Goal: Task Accomplishment & Management: Use online tool/utility

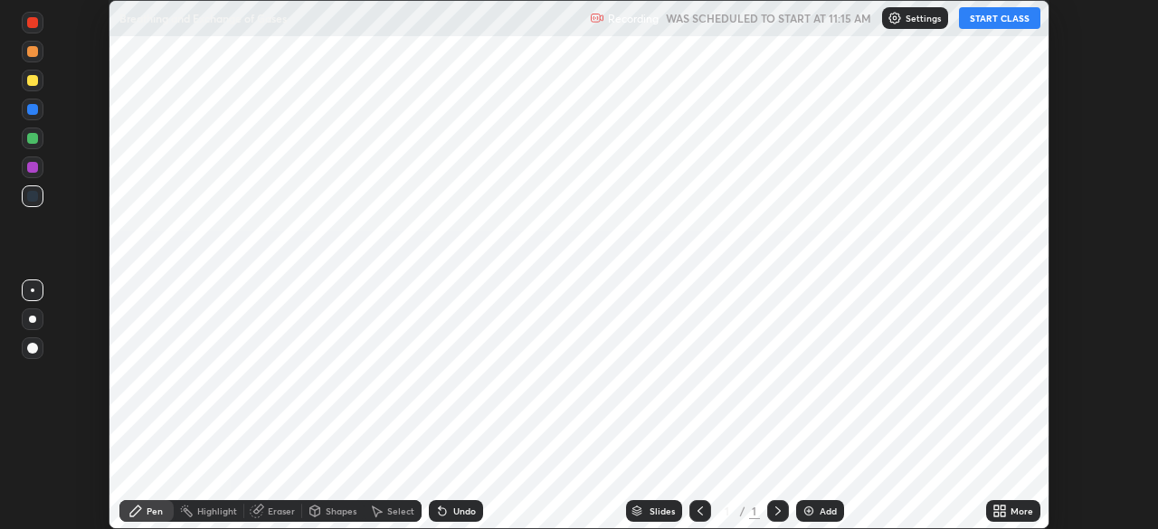
scroll to position [529, 1157]
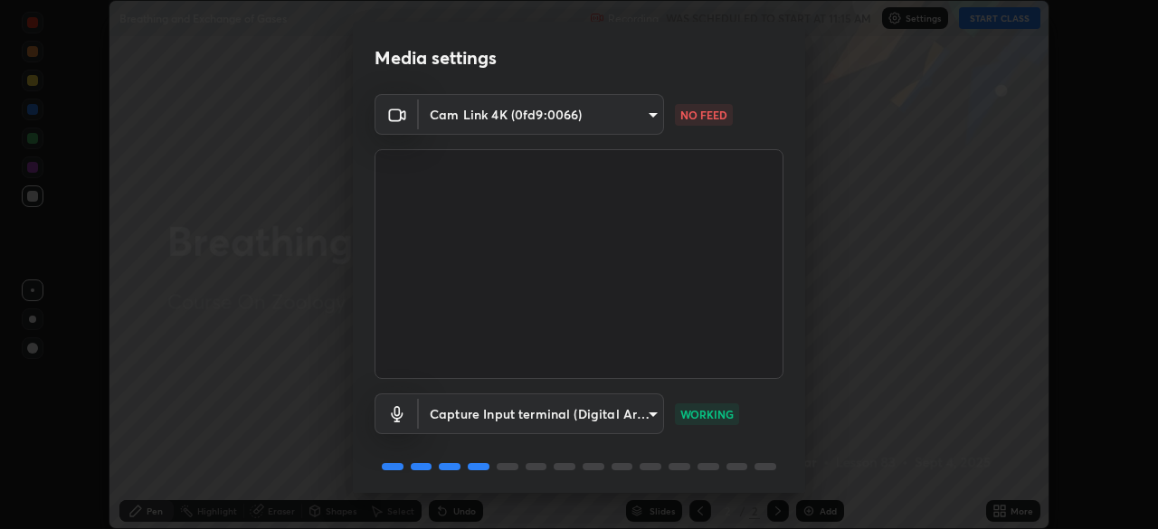
click at [653, 112] on body "Erase all Breathing and Exchange of Gases Recording WAS SCHEDULED TO START AT 1…" at bounding box center [579, 264] width 1158 height 529
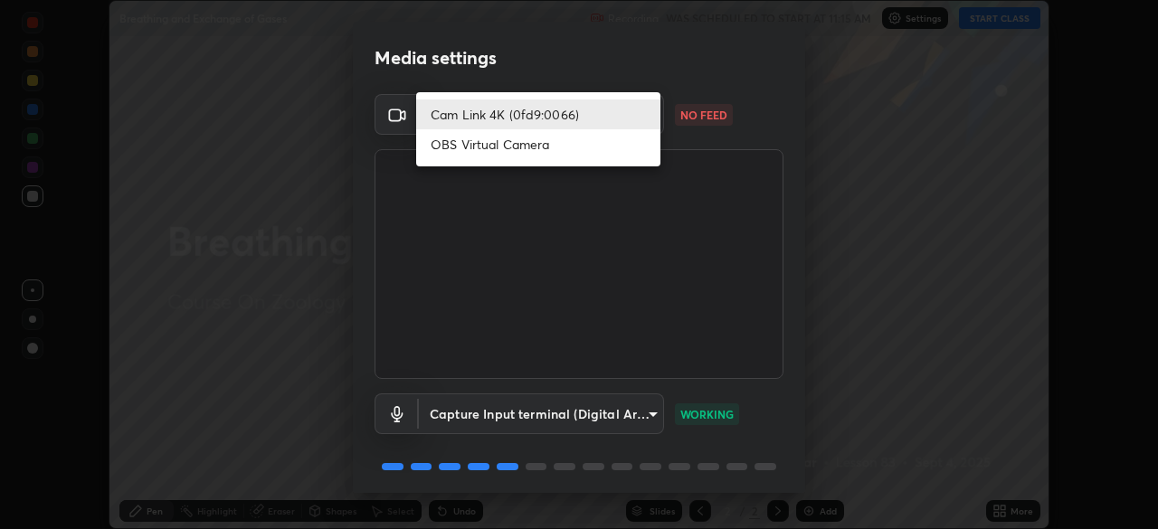
click at [552, 111] on li "Cam Link 4K (0fd9:0066)" at bounding box center [538, 115] width 244 height 30
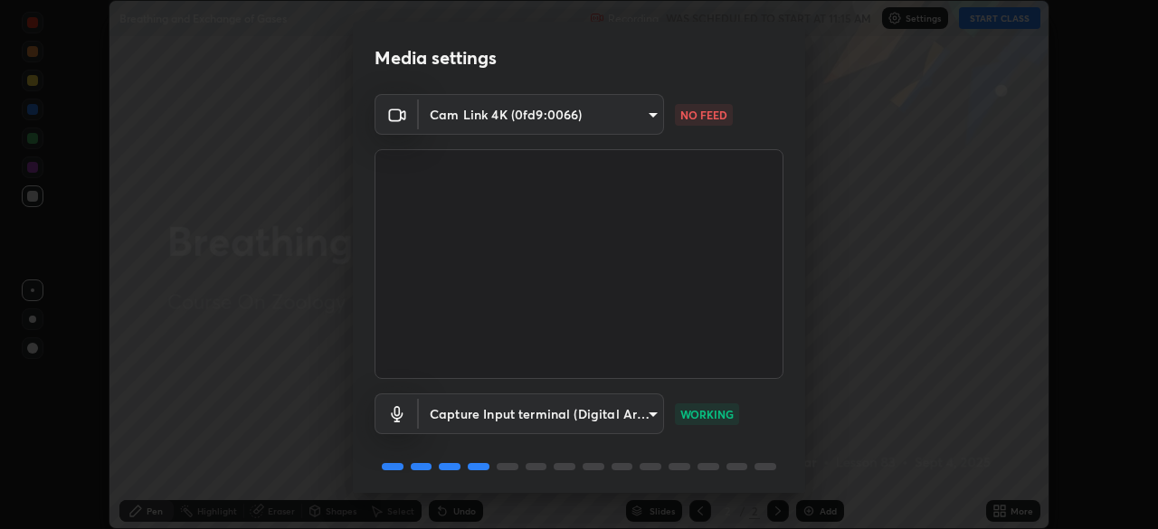
scroll to position [64, 0]
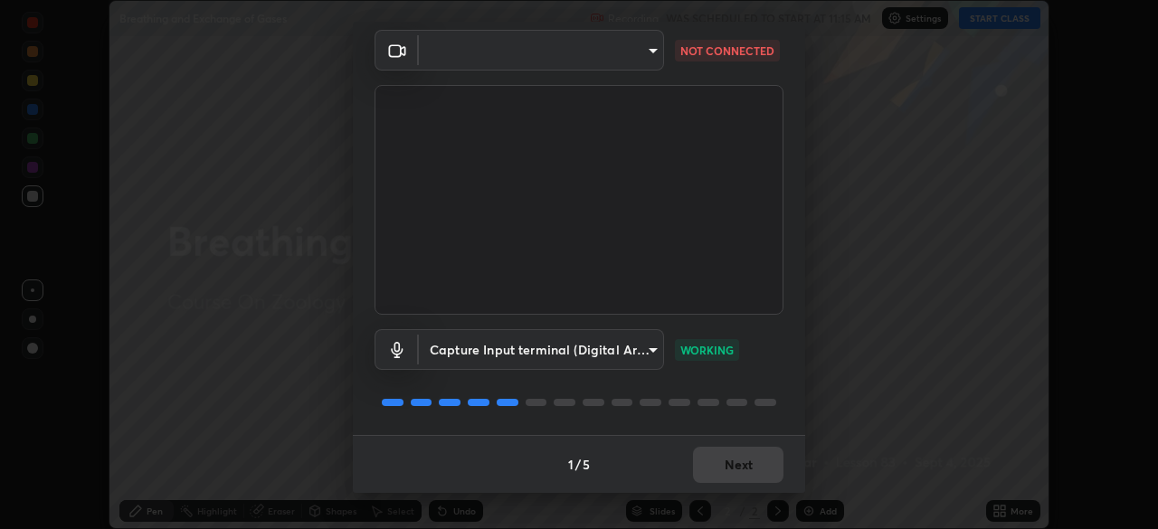
click at [645, 52] on body "Erase all Breathing and Exchange of Gases Recording WAS SCHEDULED TO START AT 1…" at bounding box center [579, 264] width 1158 height 529
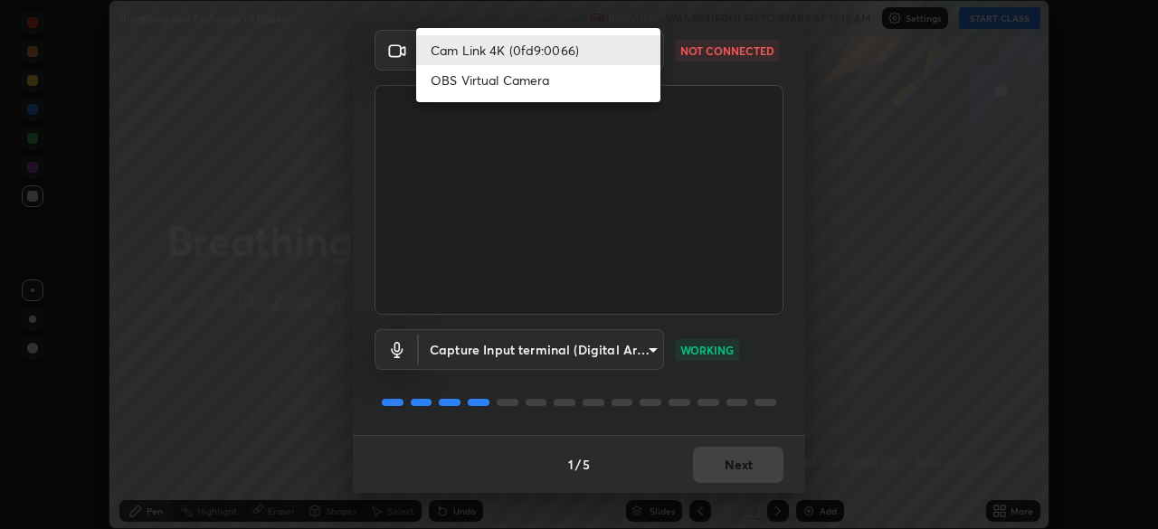
click at [598, 49] on li "Cam Link 4K (0fd9:0066)" at bounding box center [538, 50] width 244 height 30
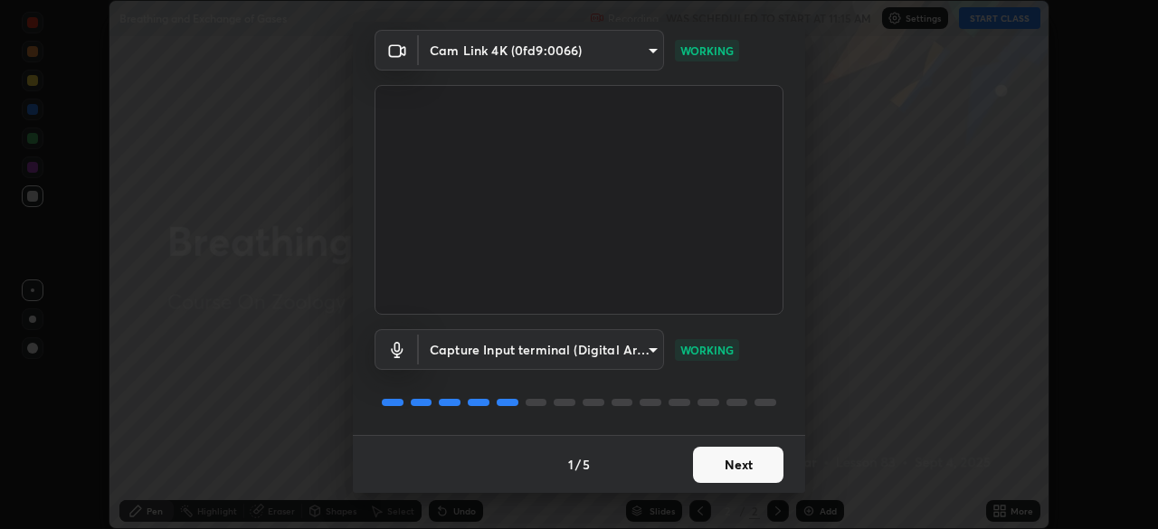
click at [727, 458] on button "Next" at bounding box center [738, 465] width 90 height 36
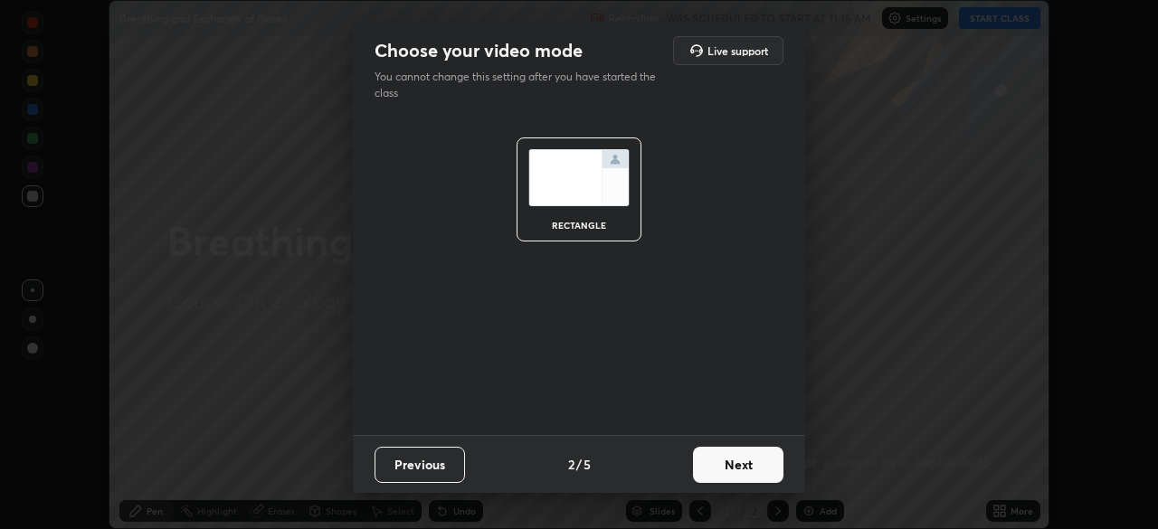
click at [735, 461] on button "Next" at bounding box center [738, 465] width 90 height 36
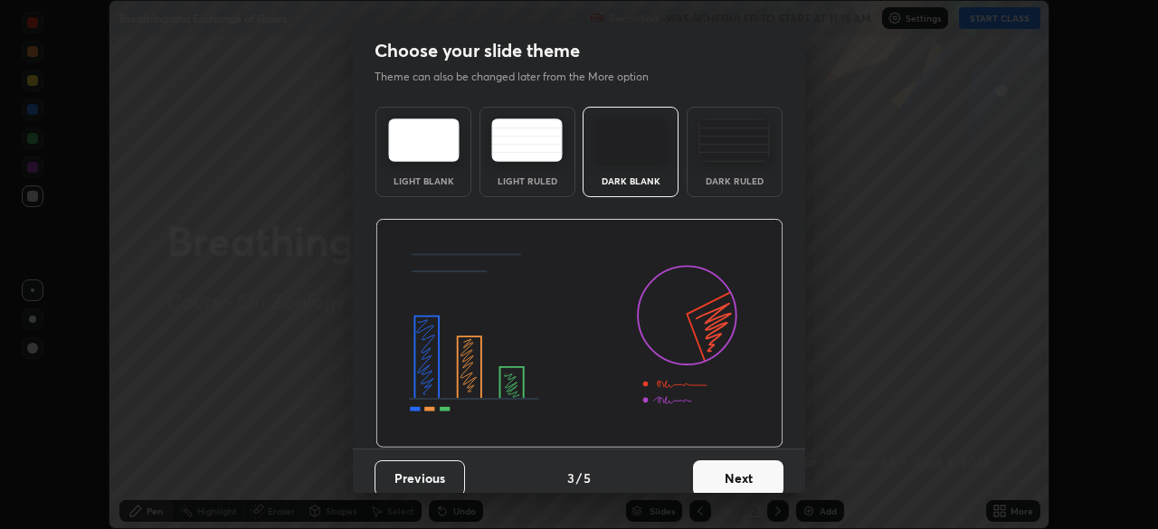
click at [738, 468] on button "Next" at bounding box center [738, 479] width 90 height 36
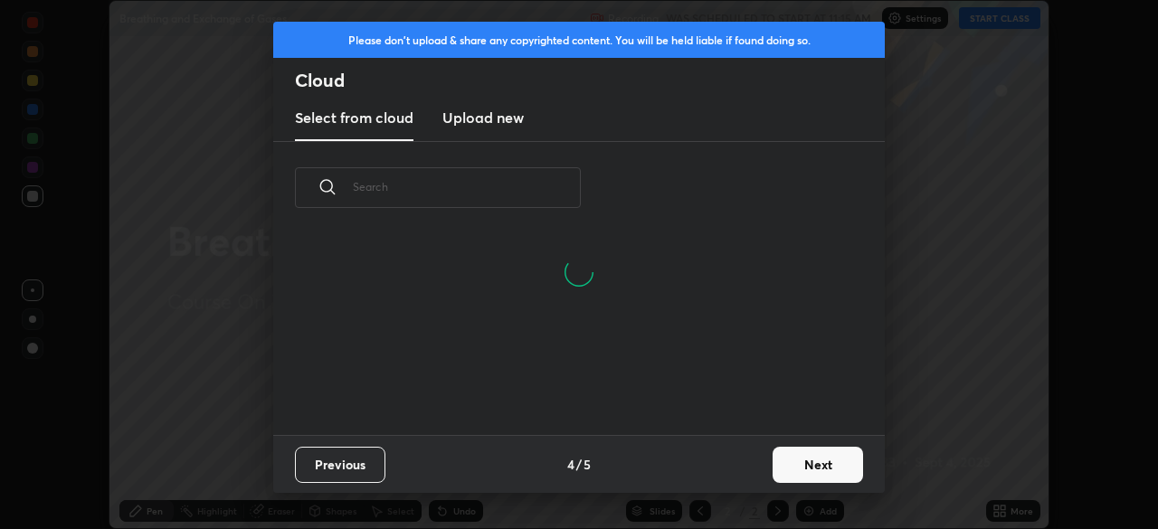
click at [507, 187] on input "text" at bounding box center [467, 186] width 228 height 77
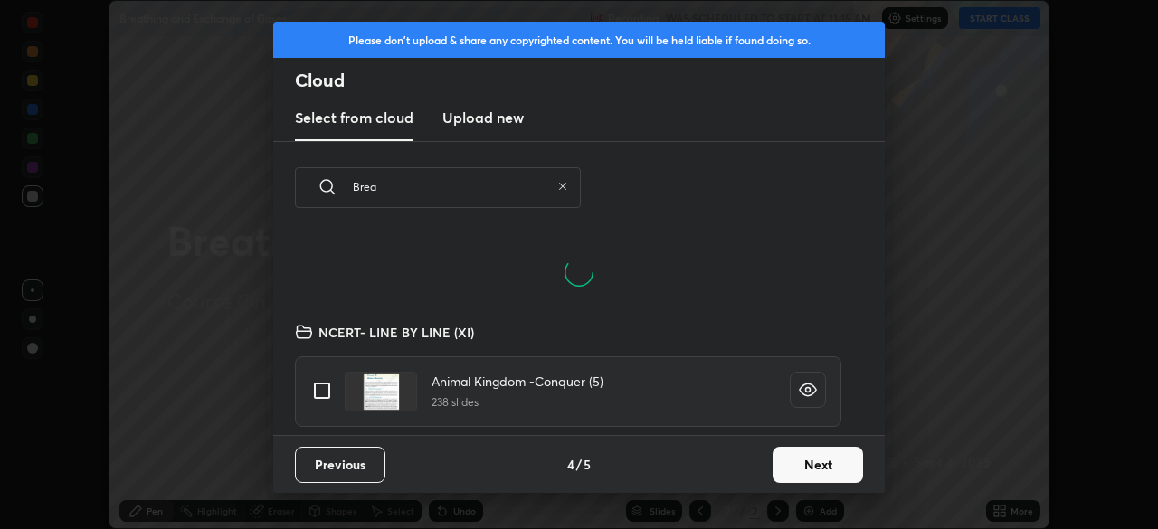
scroll to position [114, 581]
type input "Breat"
type textarea "x"
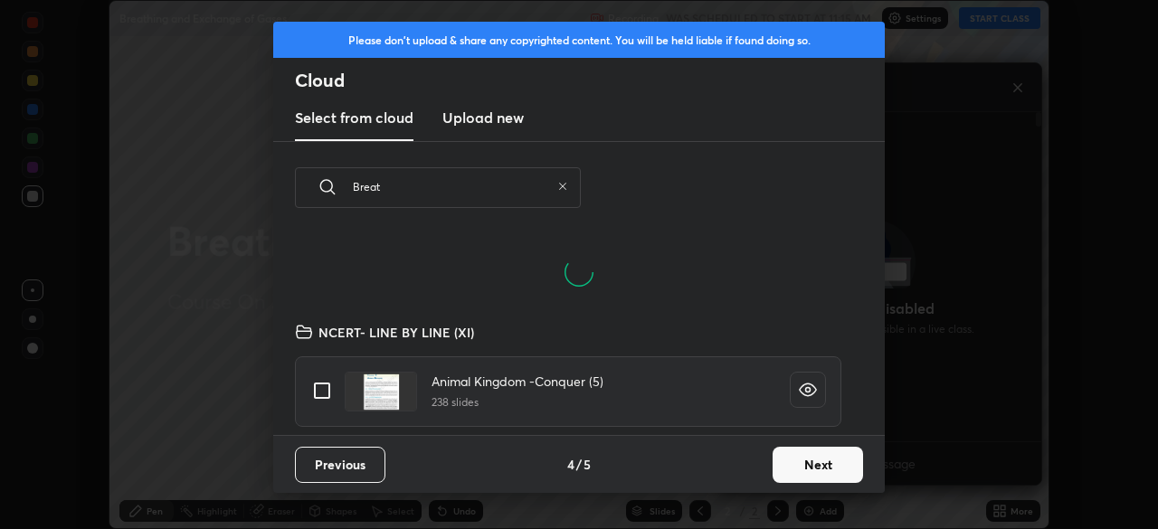
scroll to position [201, 581]
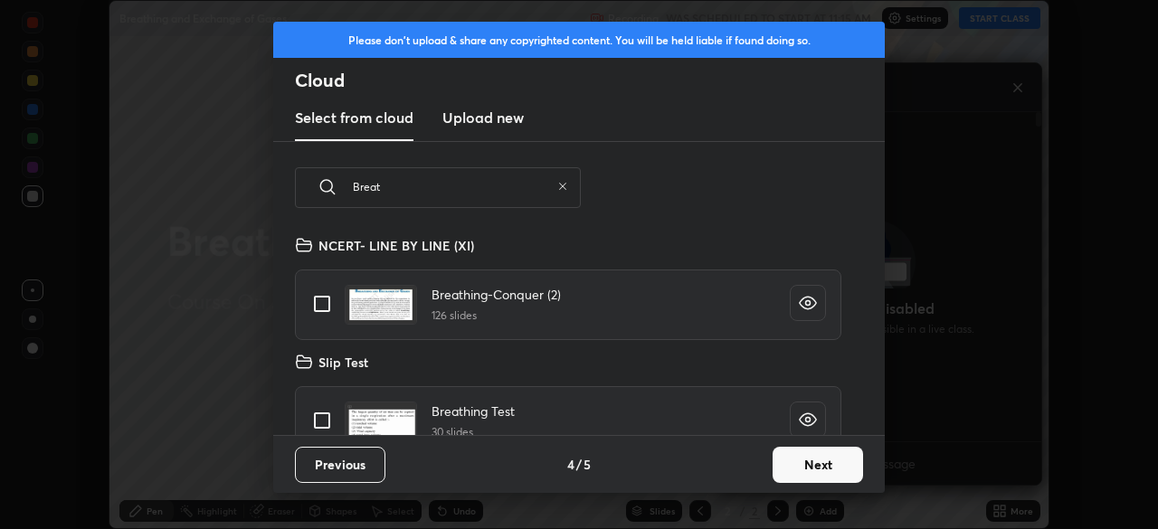
type input "Breat"
click at [320, 300] on input "grid" at bounding box center [322, 304] width 38 height 38
checkbox input "true"
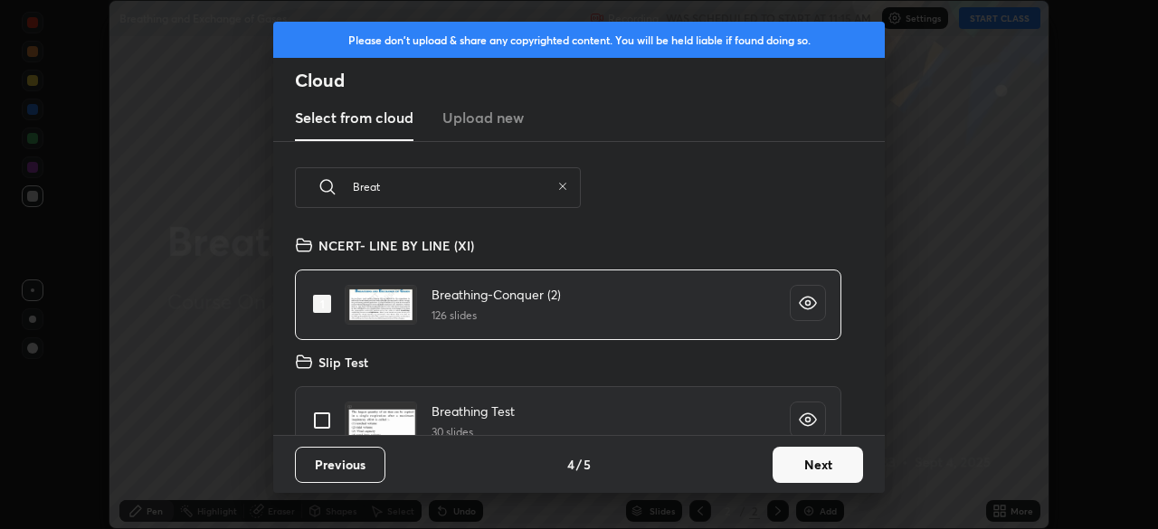
click at [834, 469] on button "Next" at bounding box center [818, 465] width 90 height 36
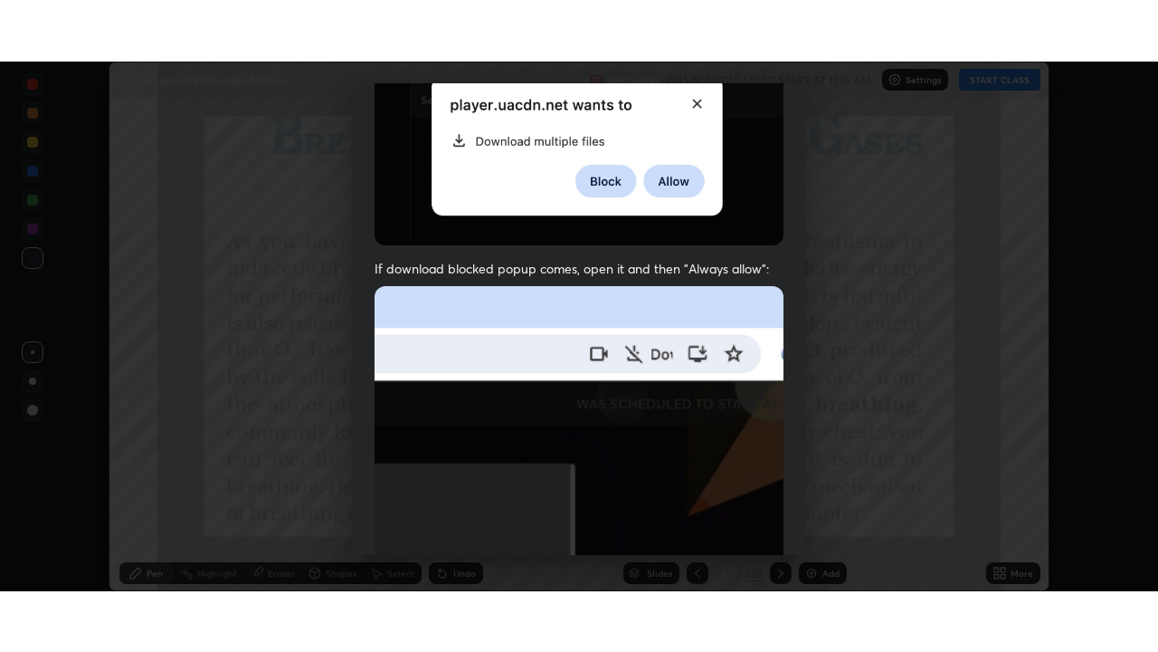
scroll to position [433, 0]
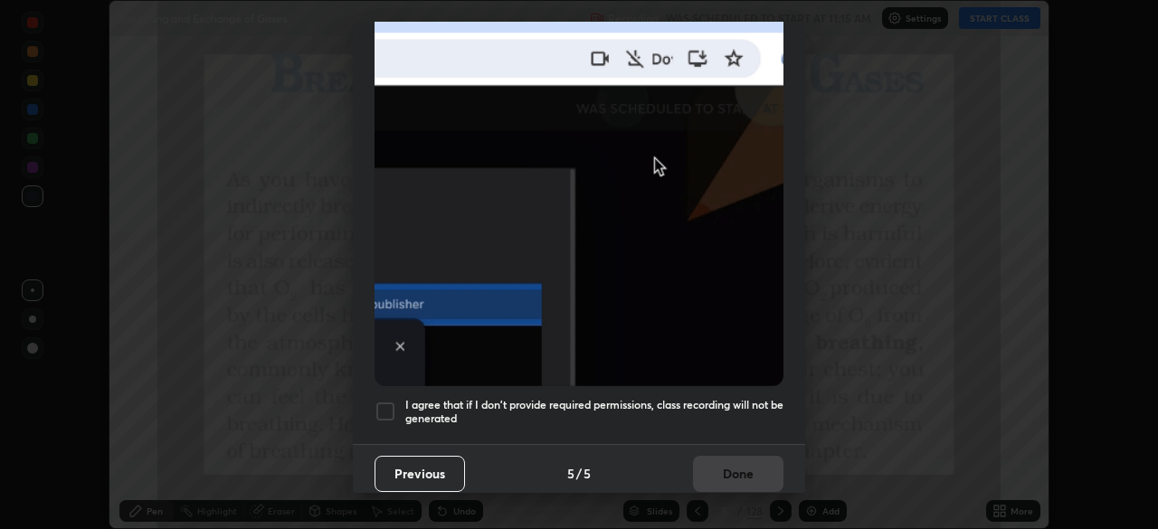
click at [389, 402] on div at bounding box center [386, 412] width 22 height 22
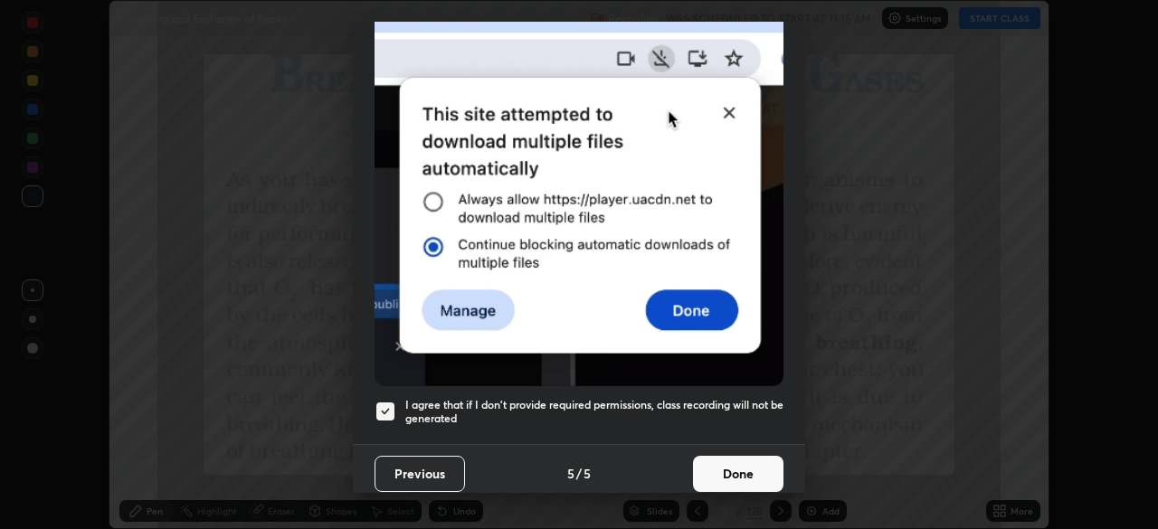
click at [745, 458] on button "Done" at bounding box center [738, 474] width 90 height 36
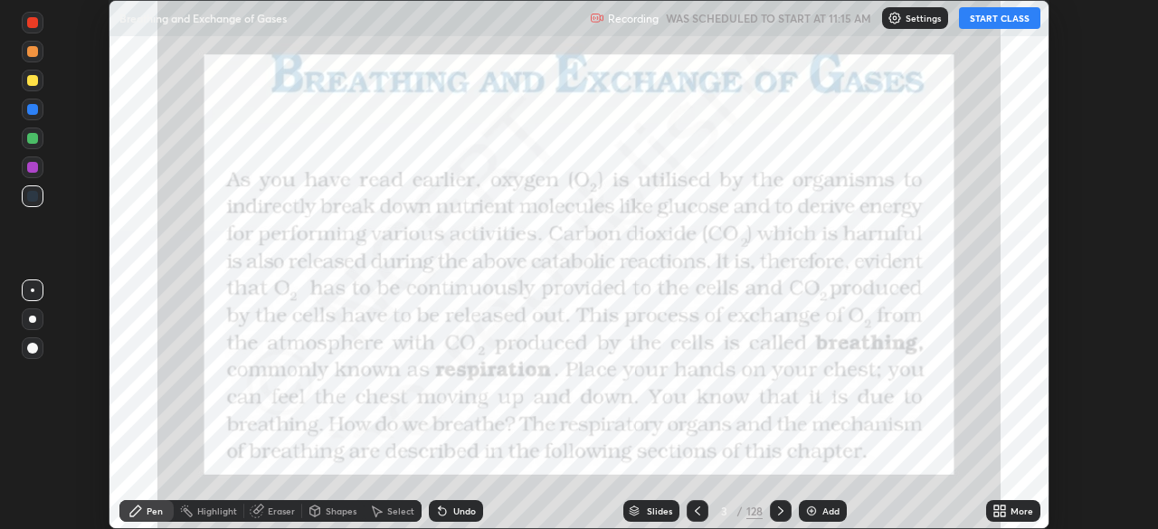
click at [1024, 509] on div "More" at bounding box center [1022, 511] width 23 height 9
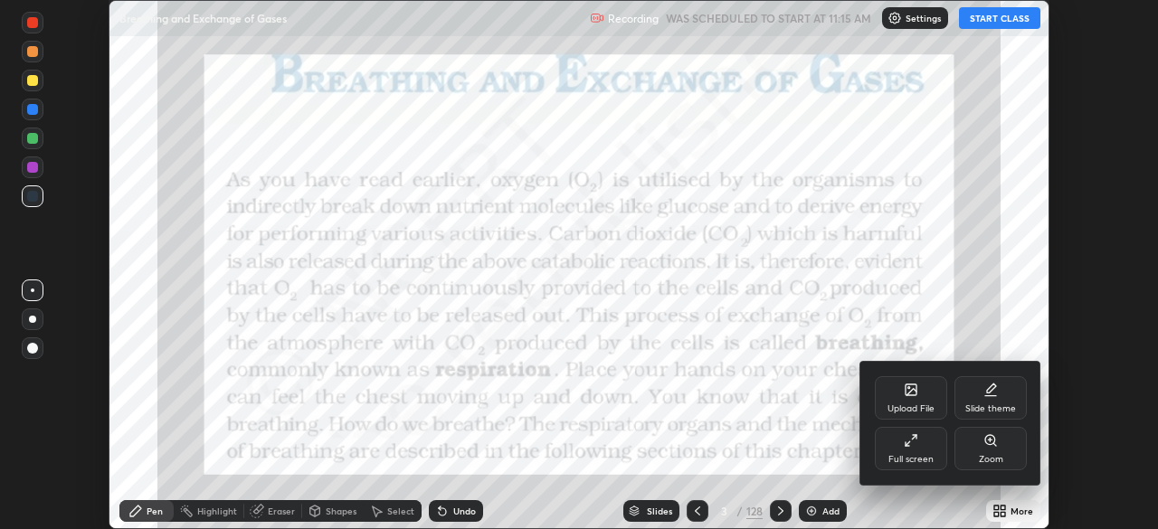
click at [925, 441] on div "Full screen" at bounding box center [911, 448] width 72 height 43
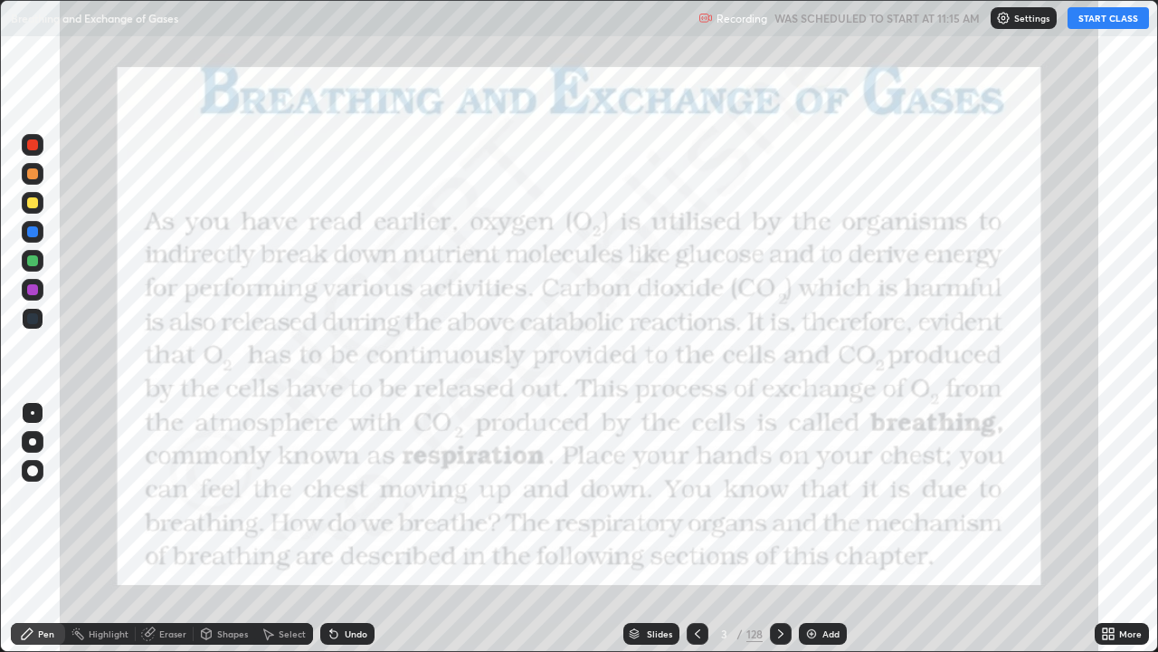
scroll to position [652, 1158]
click at [1117, 18] on button "START CLASS" at bounding box center [1108, 18] width 81 height 22
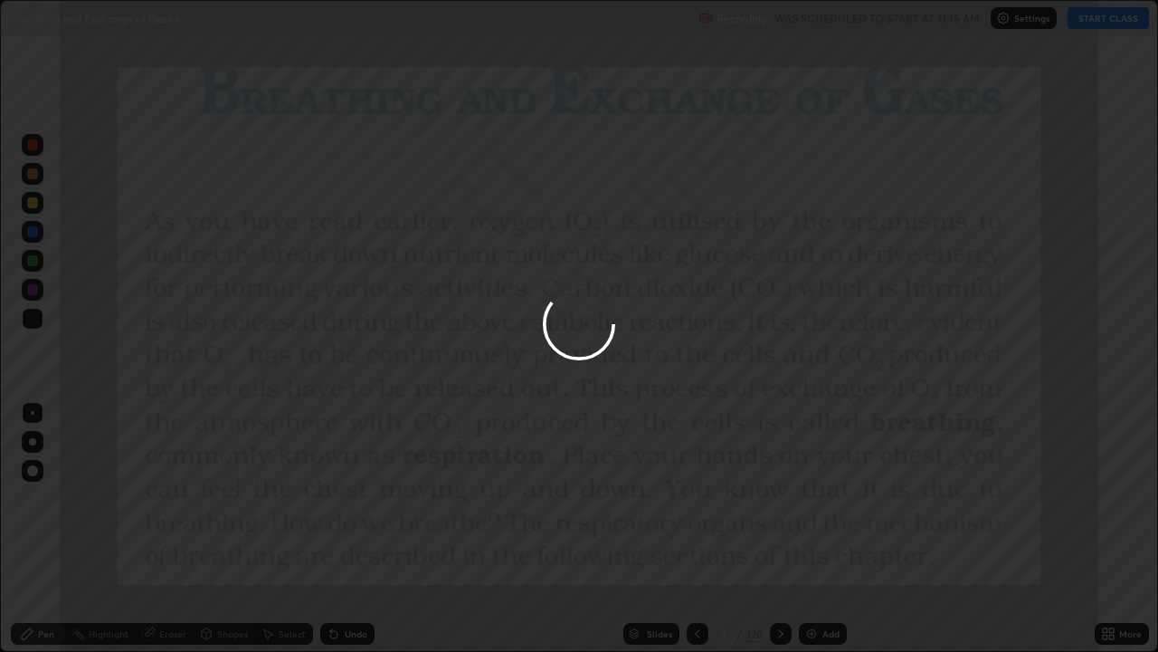
click at [654, 528] on div at bounding box center [579, 326] width 1158 height 652
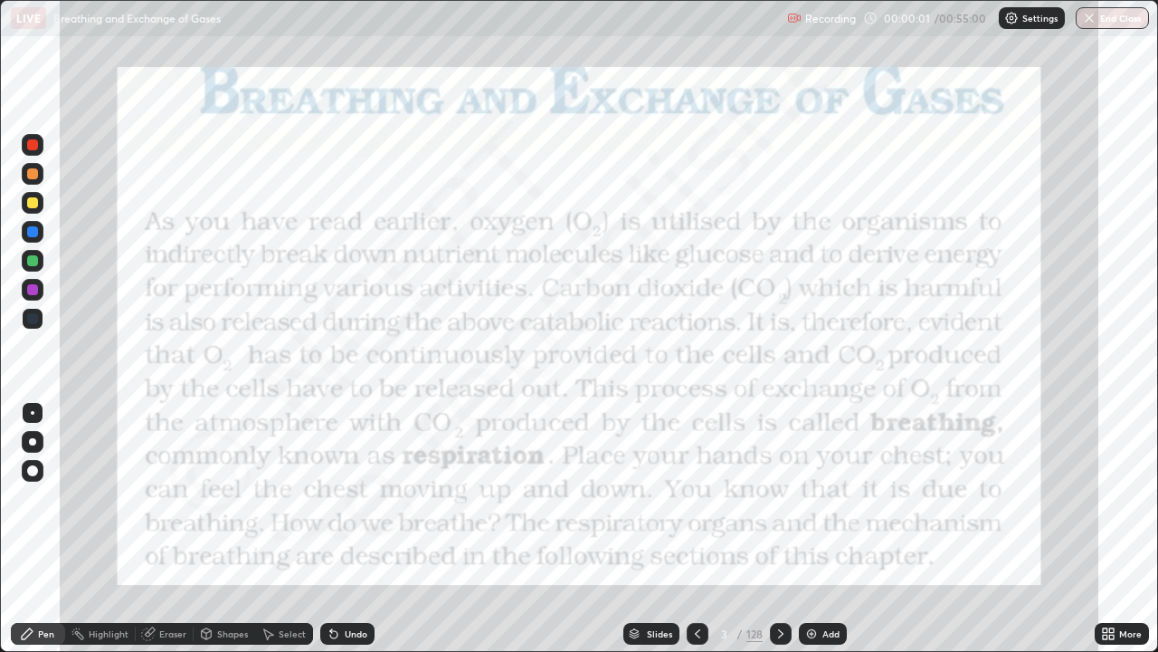
click at [662, 528] on div "Slides" at bounding box center [659, 633] width 25 height 9
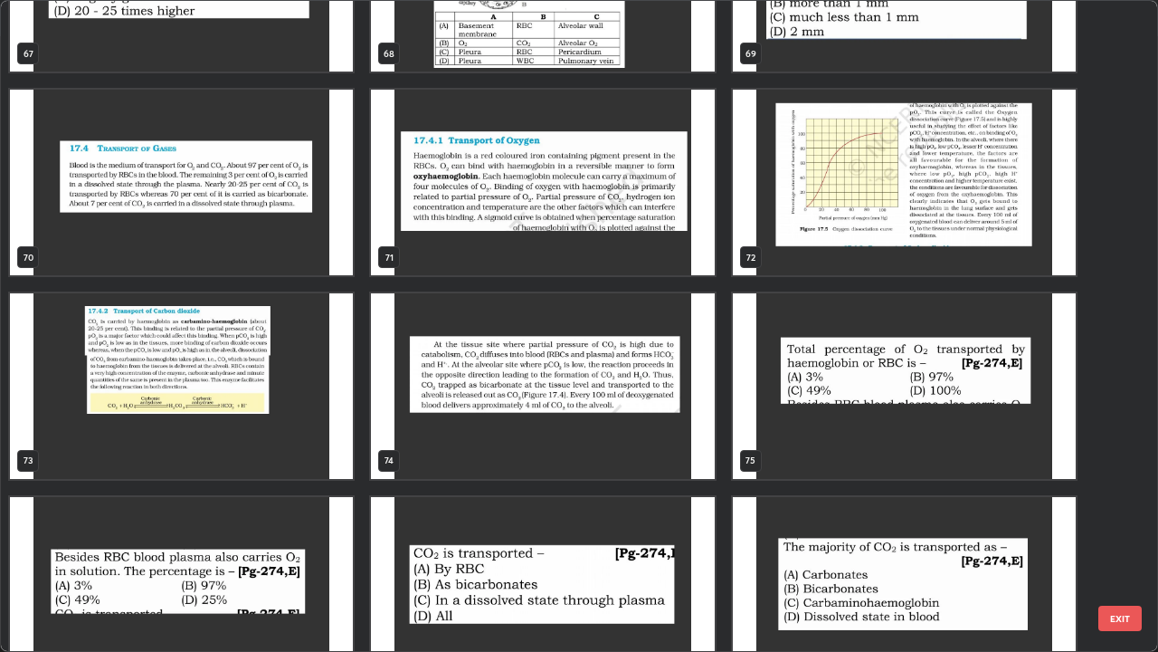
scroll to position [4597, 0]
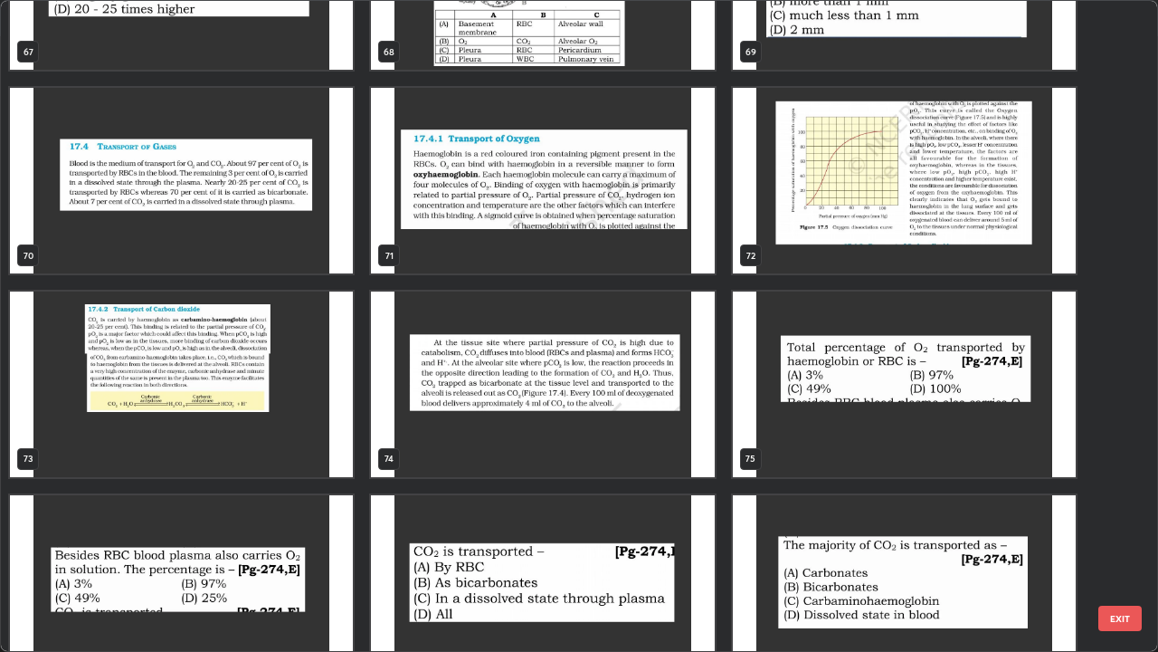
click at [264, 414] on img "grid" at bounding box center [181, 384] width 343 height 186
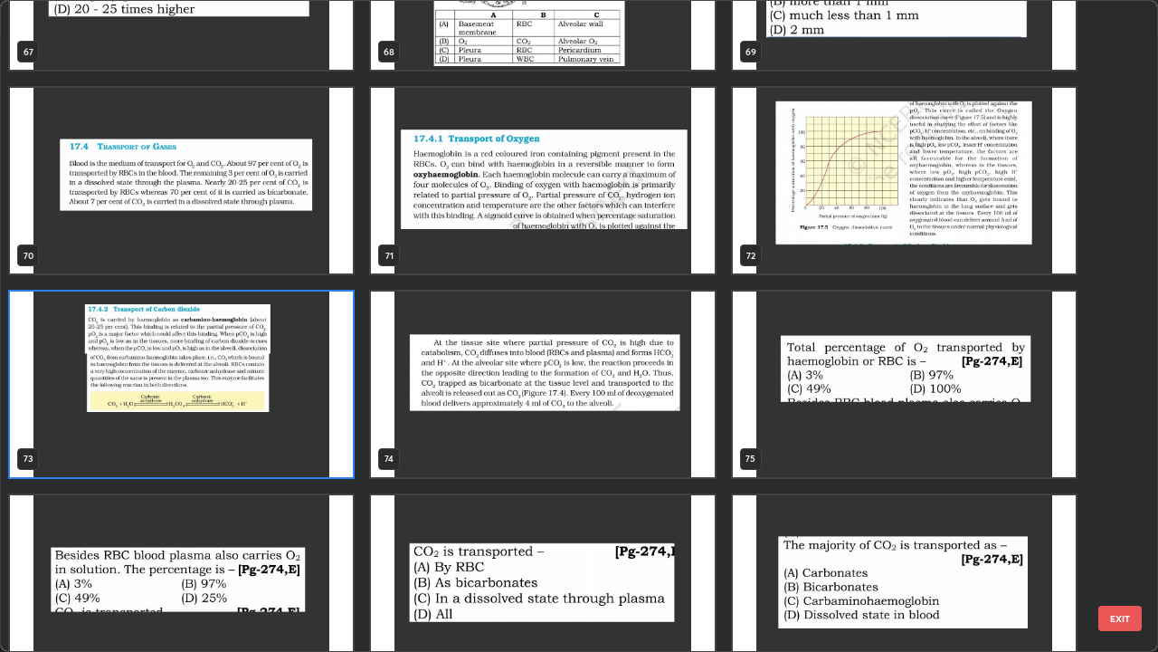
click at [265, 413] on img "grid" at bounding box center [181, 384] width 343 height 186
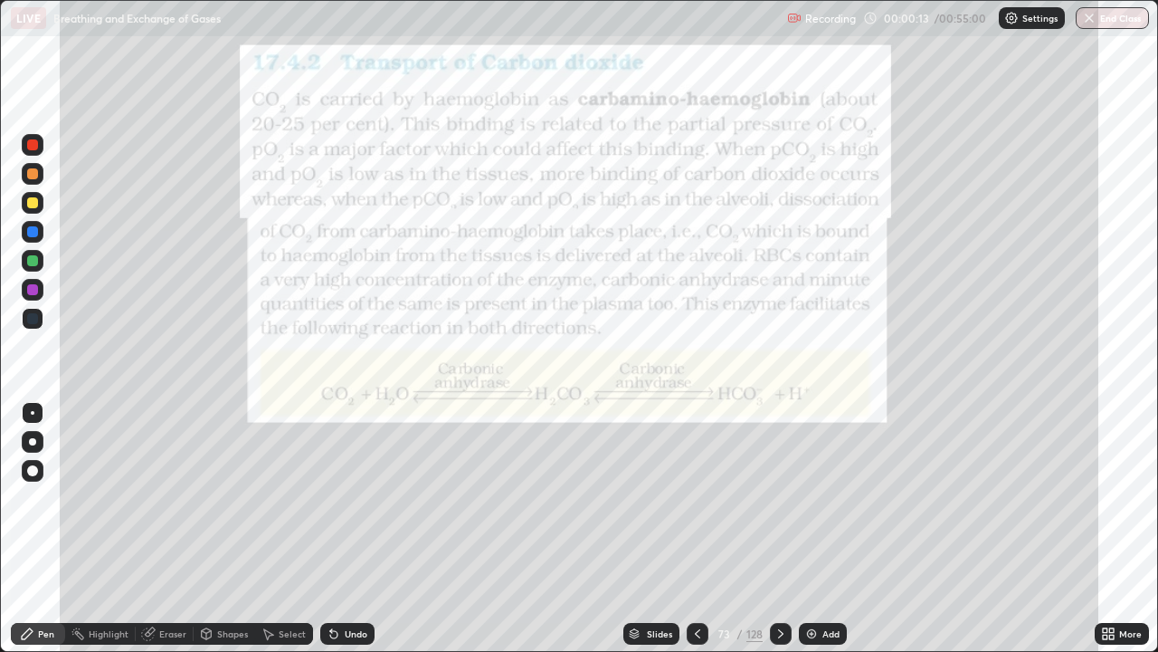
click at [696, 528] on icon at bounding box center [697, 633] width 14 height 14
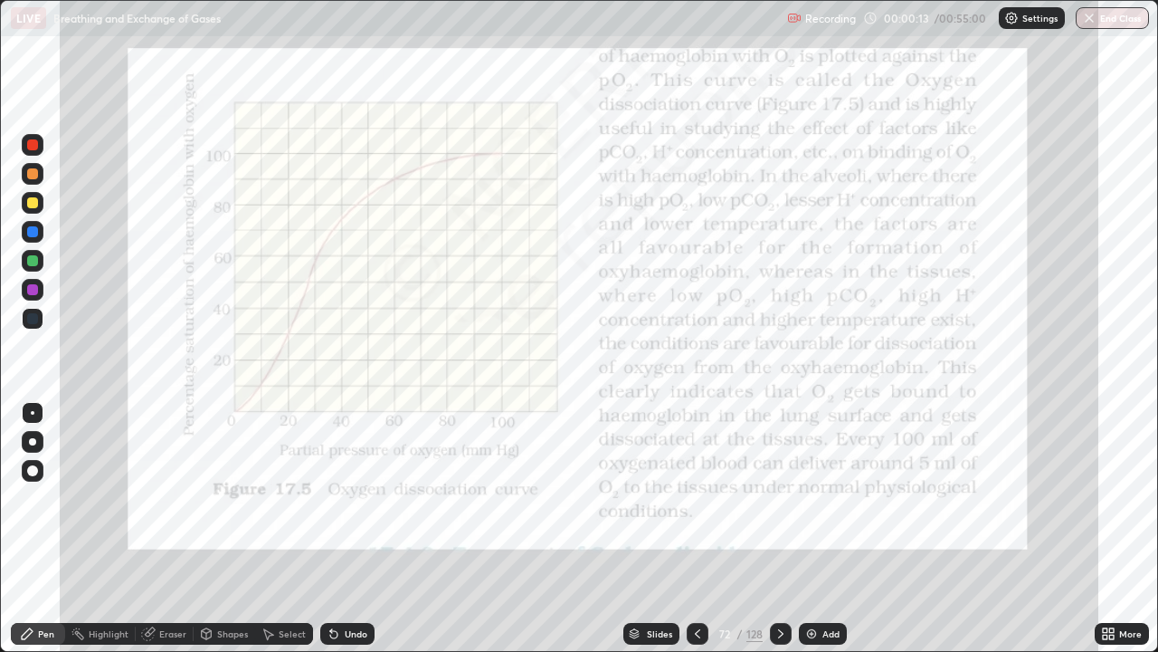
click at [817, 528] on div "Add" at bounding box center [823, 634] width 48 height 22
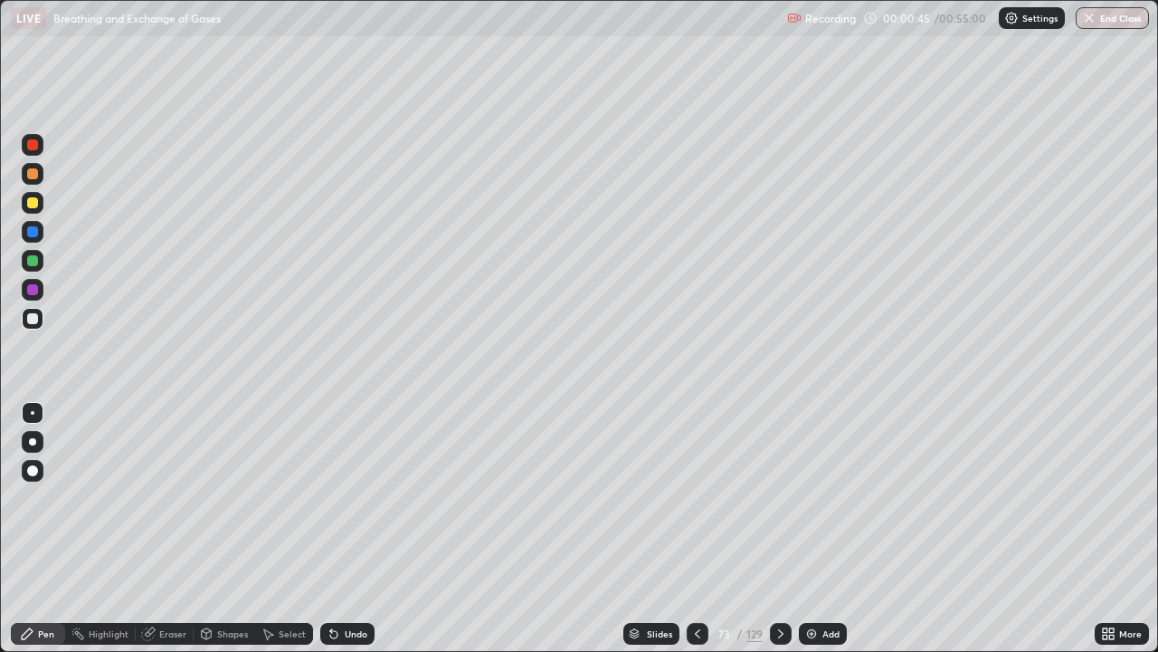
click at [41, 327] on div at bounding box center [33, 319] width 22 height 22
click at [39, 205] on div at bounding box center [33, 203] width 22 height 22
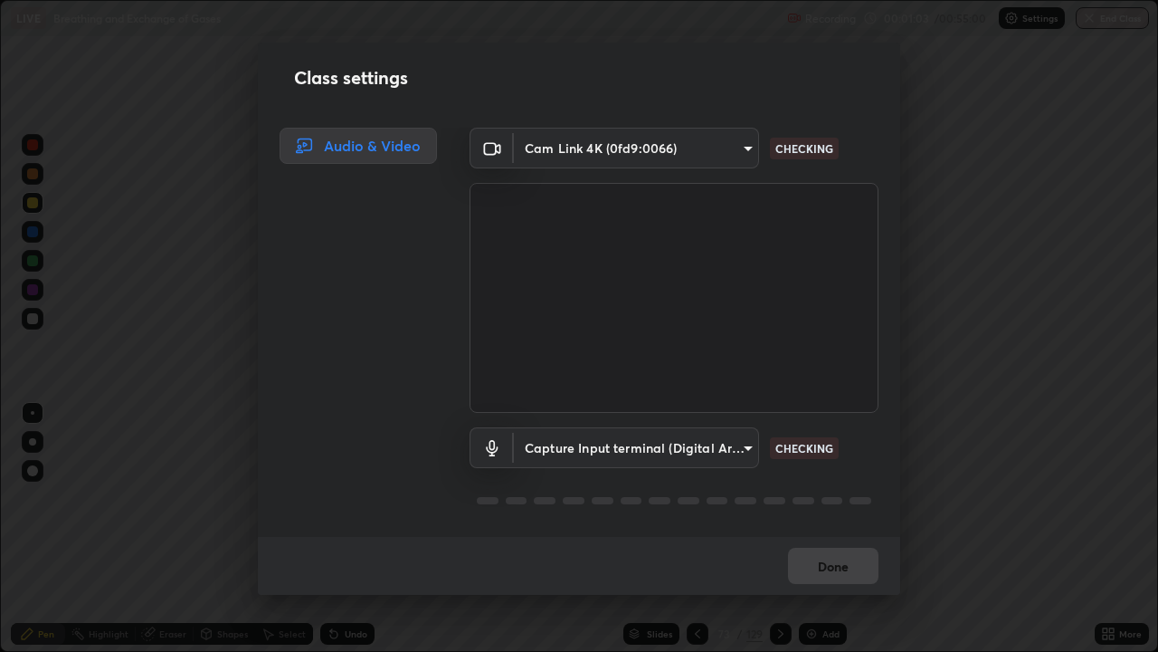
click at [386, 325] on div "Audio & Video" at bounding box center [353, 332] width 190 height 409
click at [386, 320] on div "Audio & Video" at bounding box center [353, 332] width 190 height 409
click at [742, 148] on body "Erase all LIVE Breathing and Exchange of Gases Recording 00:01:10 / 00:55:00 Se…" at bounding box center [579, 326] width 1158 height 652
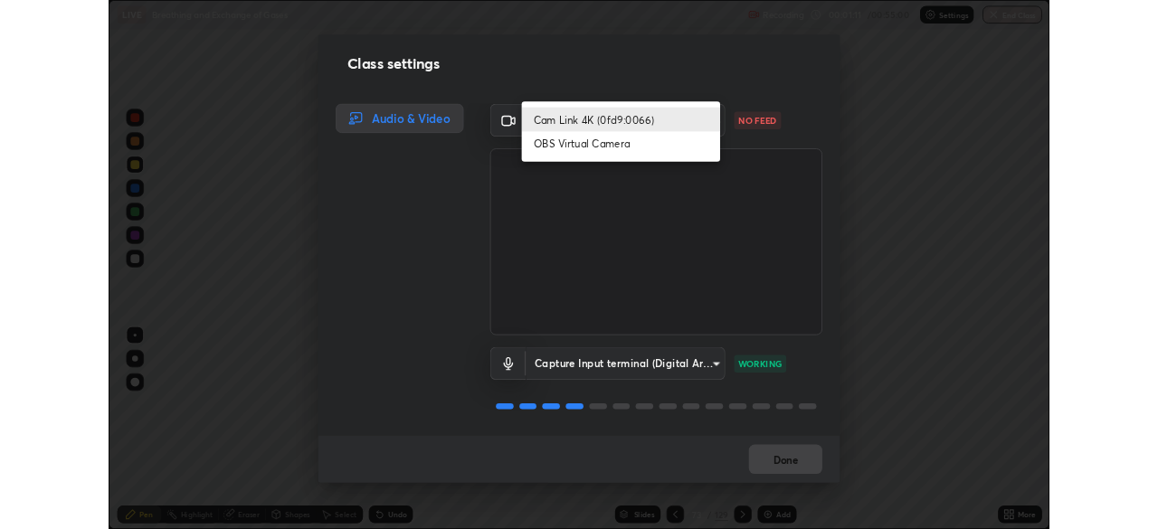
scroll to position [1, 0]
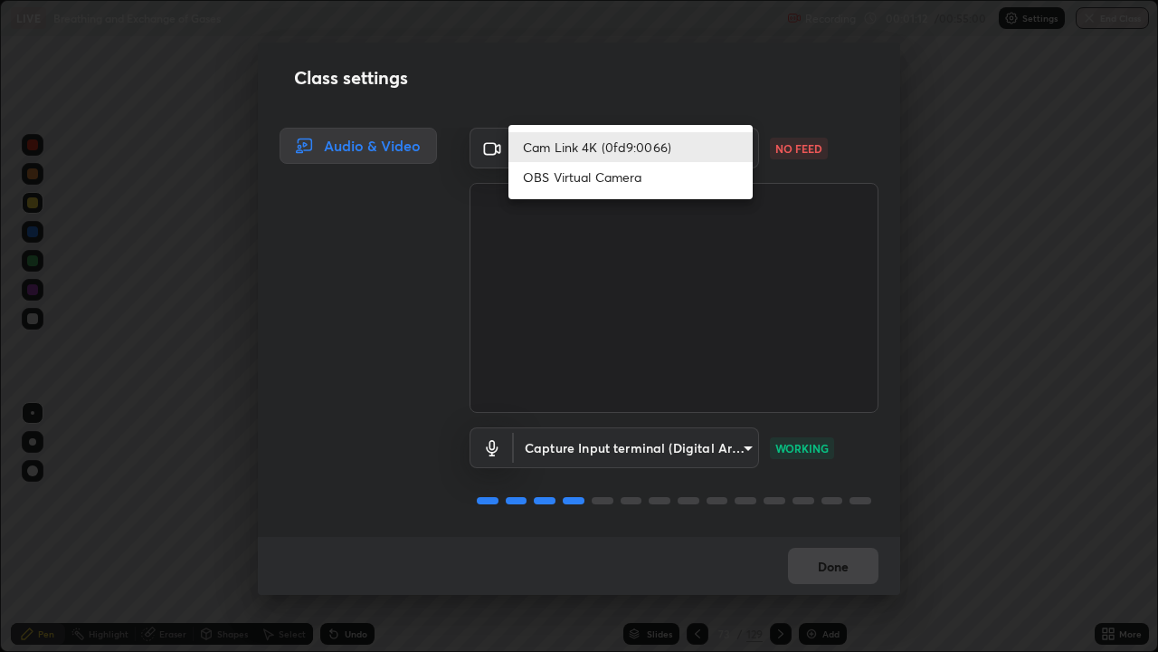
click at [675, 148] on li "Cam Link 4K (0fd9:0066)" at bounding box center [631, 147] width 244 height 30
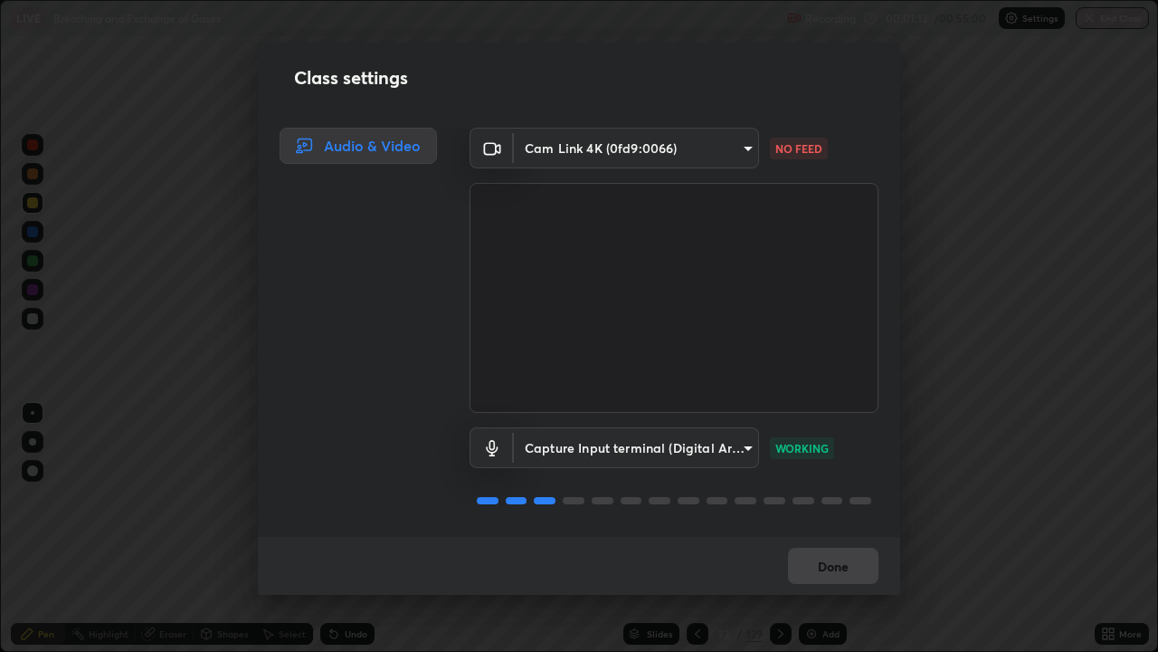
click at [744, 156] on body "Erase all LIVE Breathing and Exchange of Gases Recording 00:01:12 / 00:55:00 Se…" at bounding box center [579, 326] width 1158 height 652
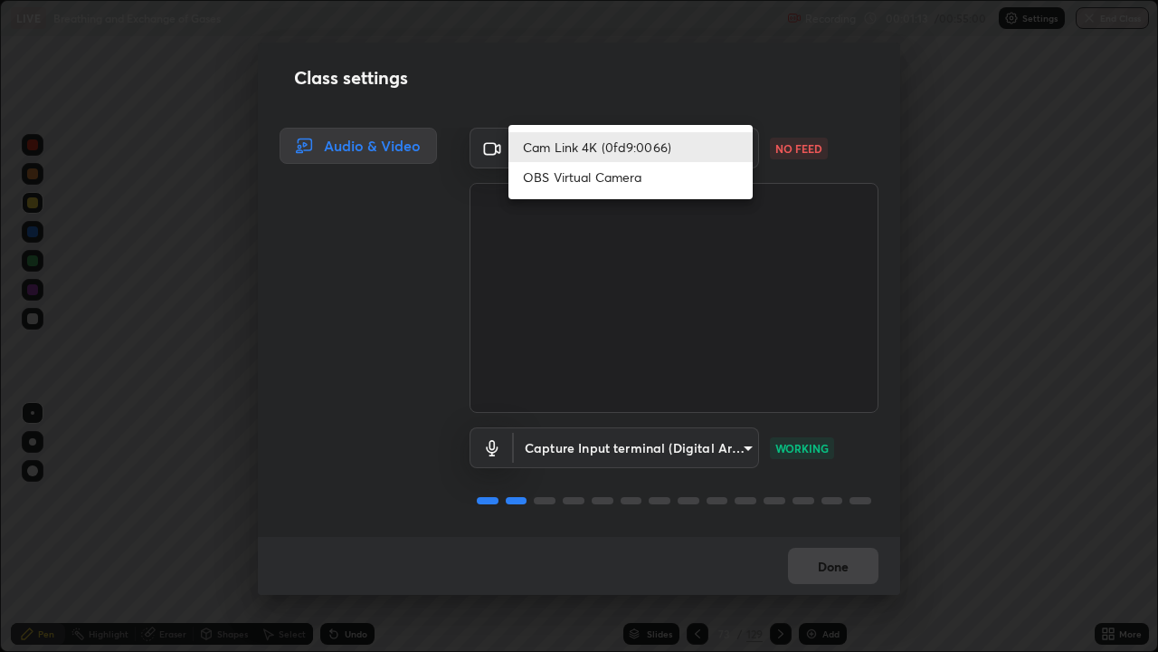
click at [718, 182] on li "OBS Virtual Camera" at bounding box center [631, 177] width 244 height 30
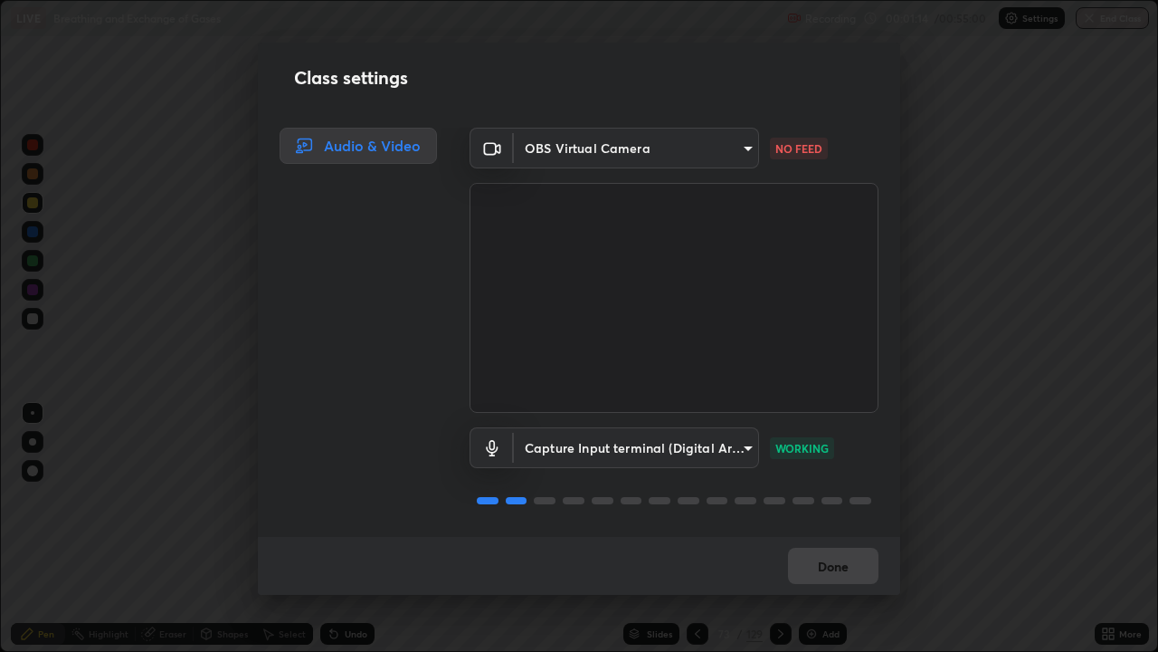
click at [719, 148] on body "Erase all LIVE Breathing and Exchange of Gases Recording 00:01:14 / 00:55:00 Se…" at bounding box center [579, 326] width 1158 height 652
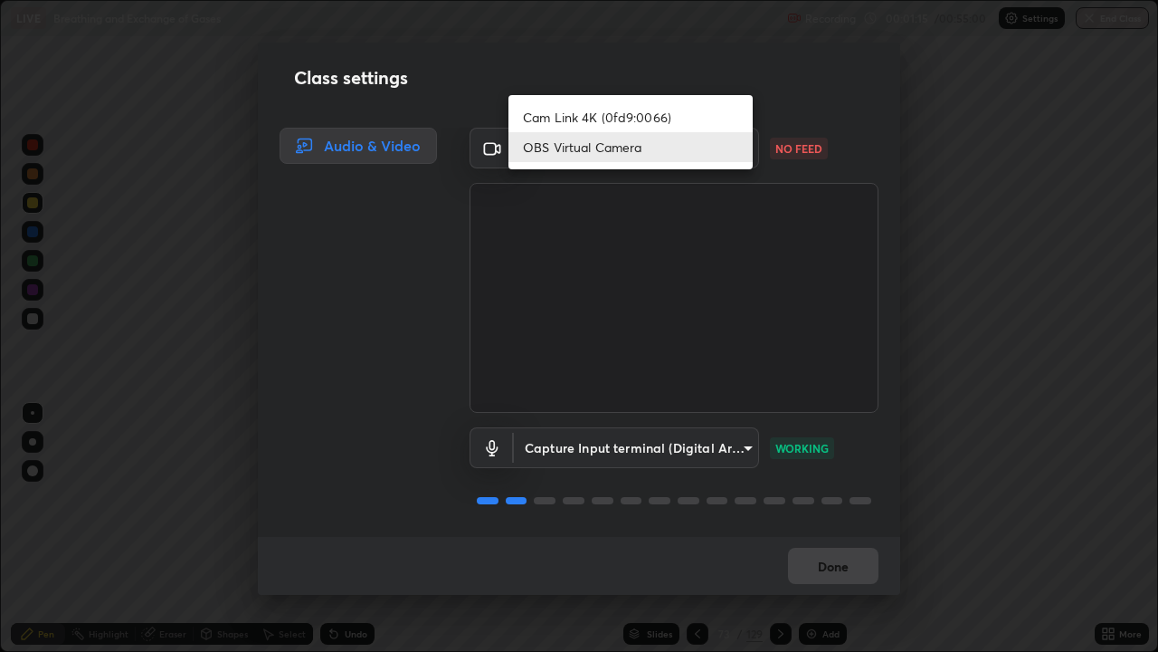
click at [692, 120] on li "Cam Link 4K (0fd9:0066)" at bounding box center [631, 117] width 244 height 30
type input "564d6a338ba0dead43bef59732b5d39f037e5013e007da9fa34c2e2437b1e0f3"
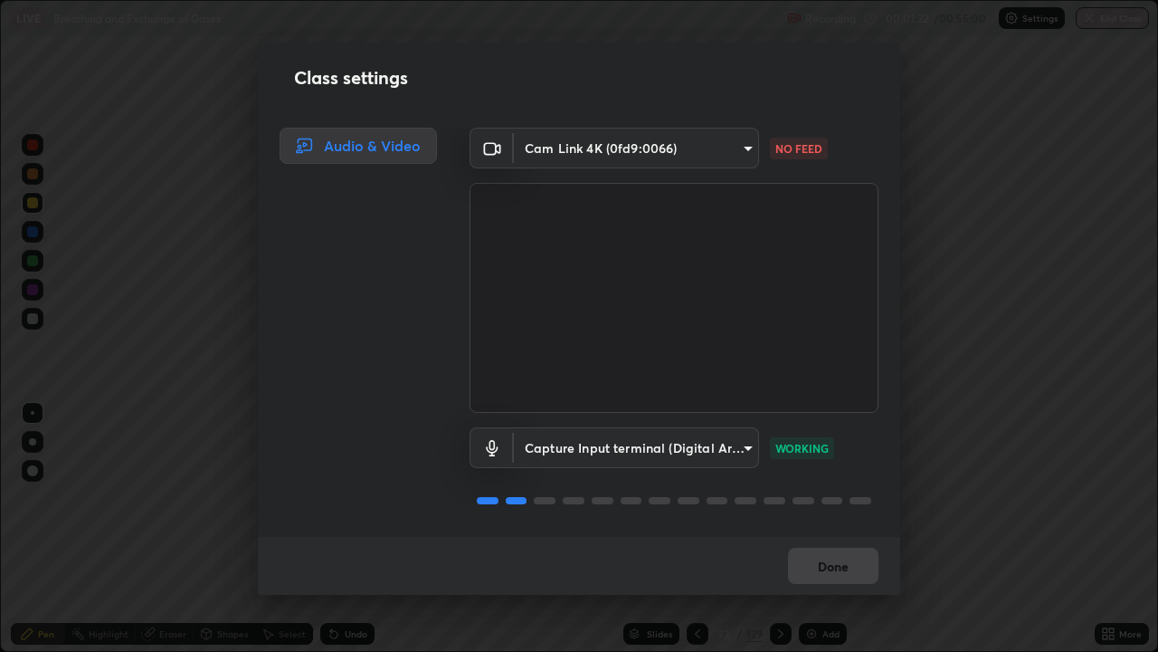
click at [971, 343] on div "Class settings Audio & Video Cam Link 4K (0fd9:0066) 564d6a338ba0dead43bef59732…" at bounding box center [579, 326] width 1158 height 652
click at [830, 528] on div "Done" at bounding box center [579, 566] width 643 height 58
click at [235, 458] on div "Class settings Audio & Video Cam Link 4K (0fd9:0066) 564d6a338ba0dead43bef59732…" at bounding box center [579, 326] width 1158 height 652
click at [239, 473] on div "Class settings Audio & Video Cam Link 4K (0fd9:0066) 564d6a338ba0dead43bef59732…" at bounding box center [579, 326] width 1158 height 652
click at [943, 259] on div "Class settings Audio & Video Cam Link 4K (0fd9:0066) 564d6a338ba0dead43bef59732…" at bounding box center [579, 326] width 1158 height 652
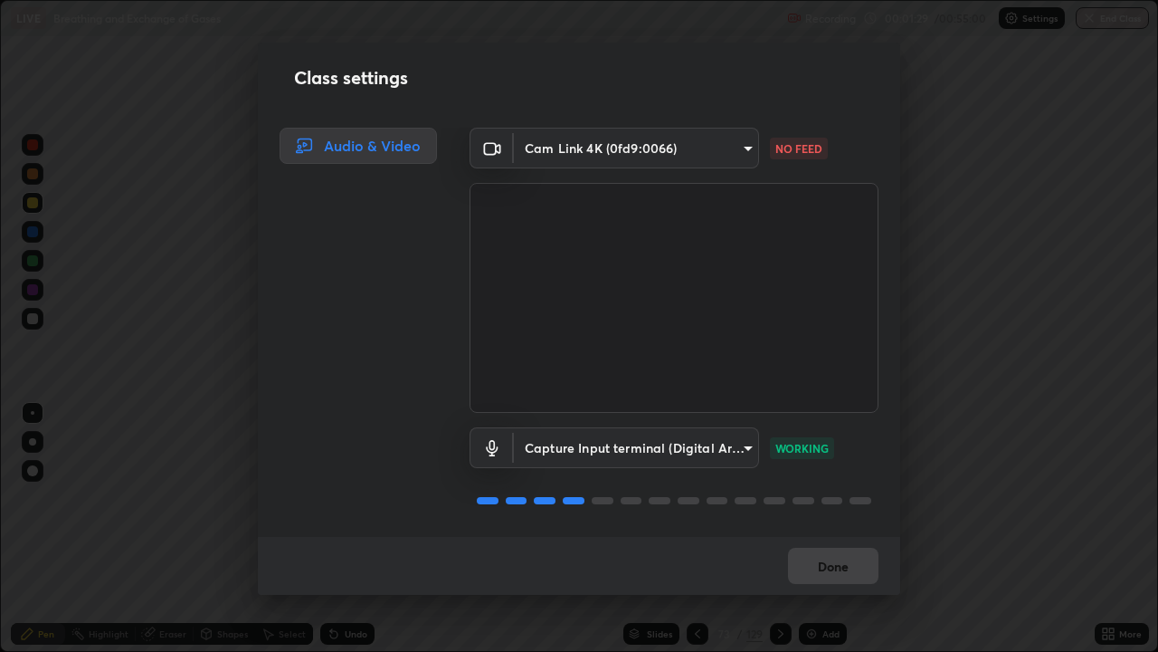
click at [834, 528] on div "Done" at bounding box center [579, 566] width 643 height 58
click at [972, 429] on div "Class settings Audio & Video Cam Link 4K (0fd9:0066) 564d6a338ba0dead43bef59732…" at bounding box center [579, 326] width 1158 height 652
click at [990, 429] on div "Class settings Audio & Video Cam Link 4K (0fd9:0066) 564d6a338ba0dead43bef59732…" at bounding box center [579, 326] width 1158 height 652
click at [991, 427] on div "Class settings Audio & Video Cam Link 4K (0fd9:0066) 564d6a338ba0dead43bef59732…" at bounding box center [579, 326] width 1158 height 652
click at [1009, 415] on div "Class settings Audio & Video Cam Link 4K (0fd9:0066) 564d6a338ba0dead43bef59732…" at bounding box center [579, 326] width 1158 height 652
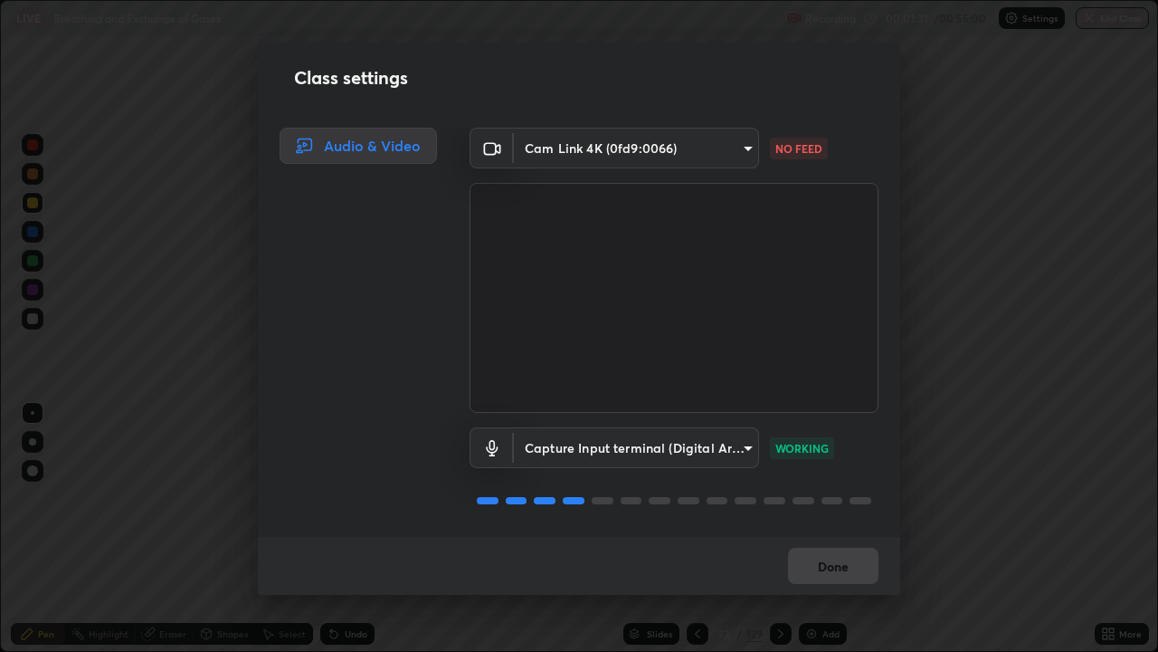
click at [1005, 414] on div "Class settings Audio & Video Cam Link 4K (0fd9:0066) 564d6a338ba0dead43bef59732…" at bounding box center [579, 326] width 1158 height 652
click at [397, 151] on div "Audio & Video" at bounding box center [358, 146] width 157 height 36
click at [367, 155] on div "Audio & Video" at bounding box center [358, 146] width 157 height 36
click at [354, 157] on div "Audio & Video" at bounding box center [358, 146] width 157 height 36
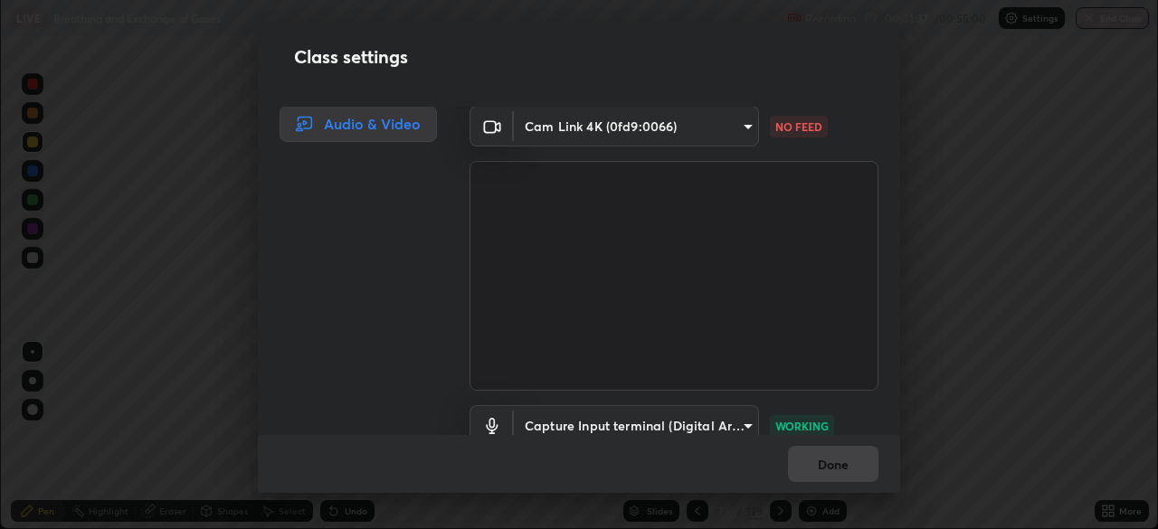
scroll to position [89967, 89338]
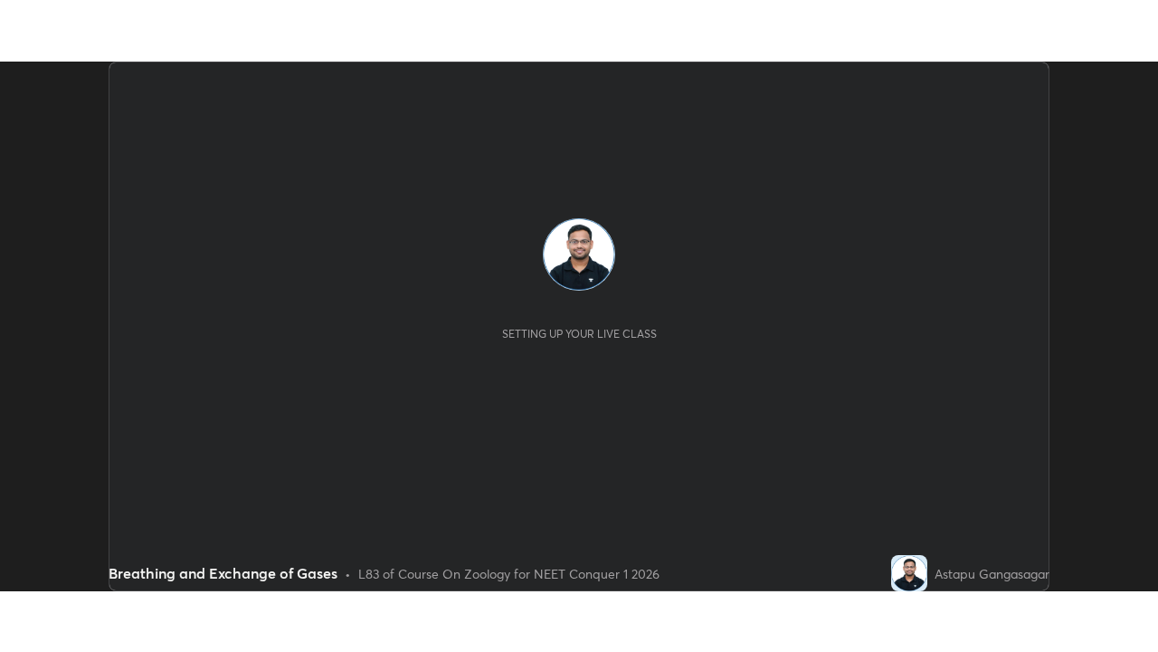
scroll to position [529, 1157]
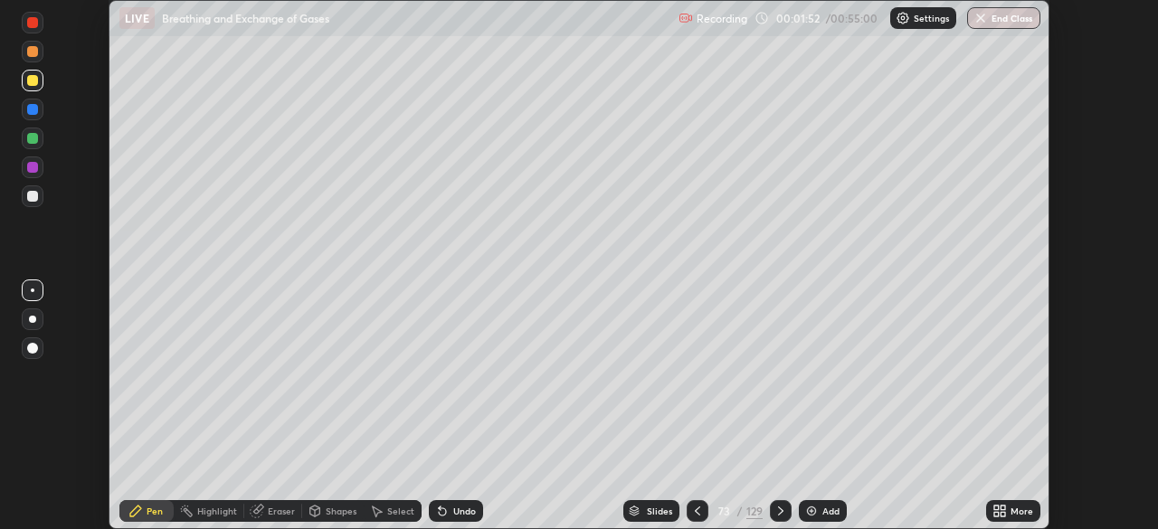
click at [1011, 515] on div "More" at bounding box center [1022, 511] width 23 height 9
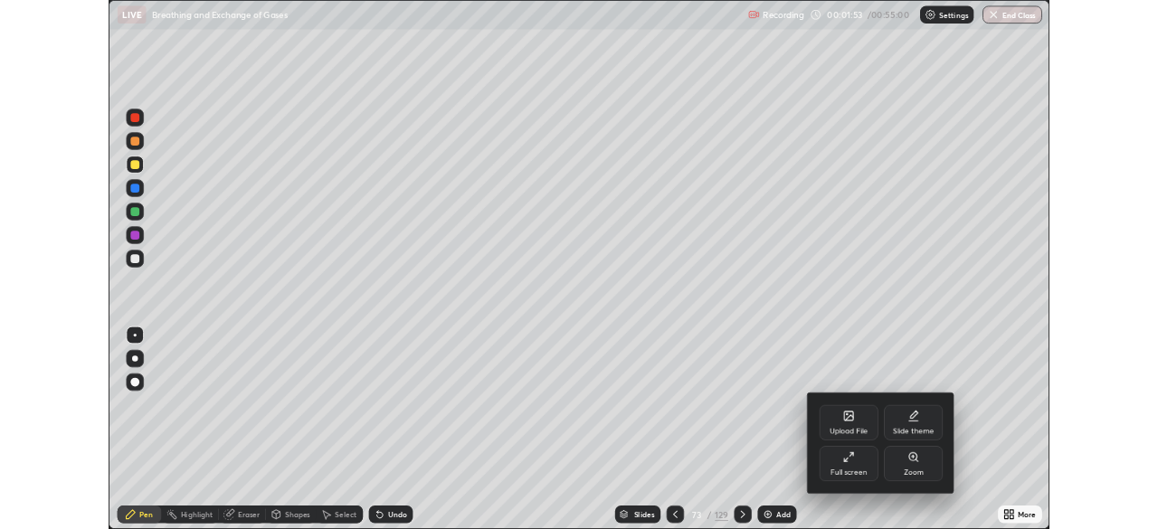
scroll to position [652, 1158]
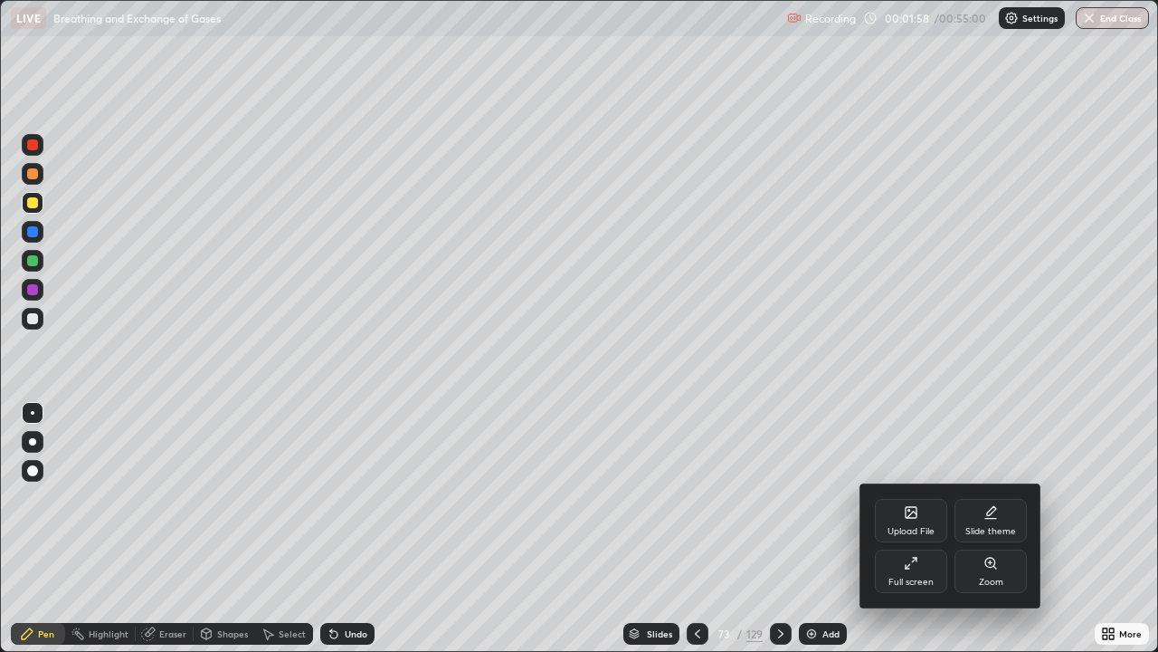
click at [369, 329] on div at bounding box center [579, 326] width 1158 height 652
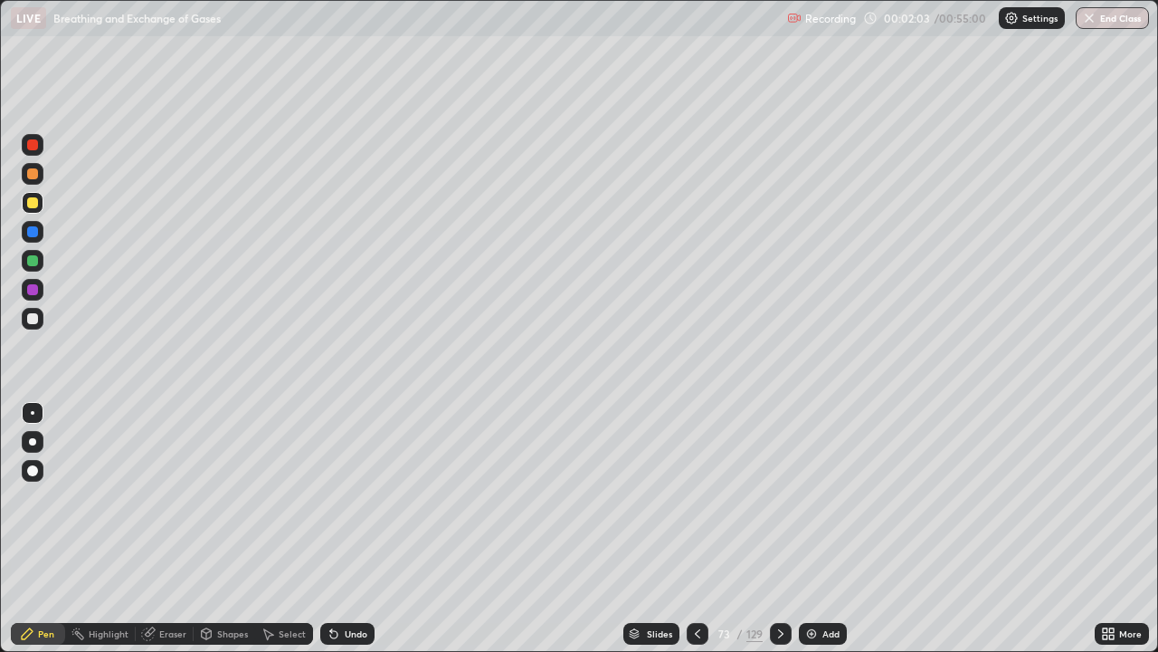
click at [33, 175] on div at bounding box center [32, 173] width 11 height 11
click at [38, 327] on div at bounding box center [33, 319] width 22 height 22
click at [37, 211] on div at bounding box center [33, 203] width 22 height 22
click at [35, 323] on div at bounding box center [32, 318] width 11 height 11
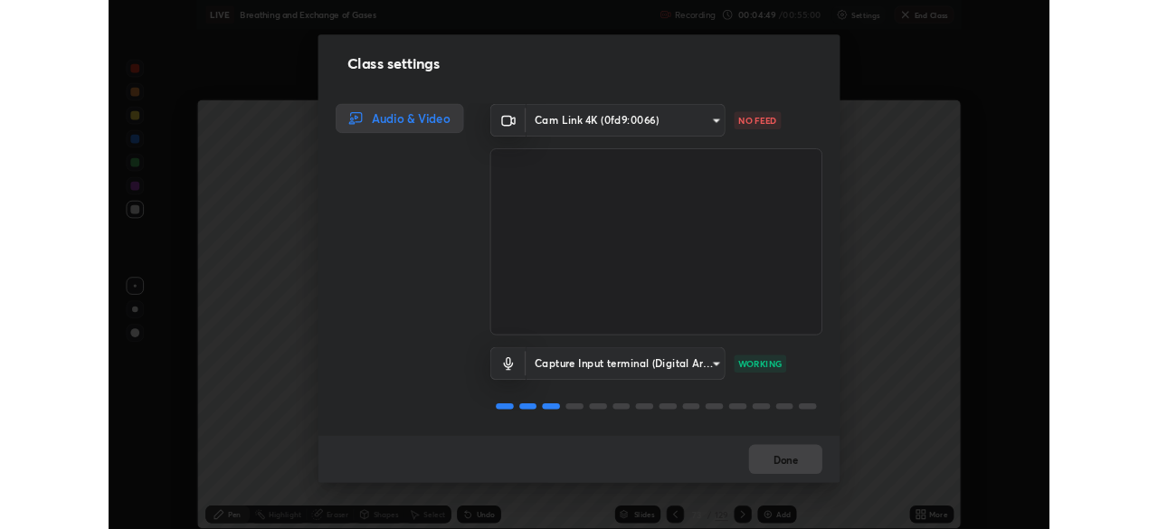
scroll to position [89967, 89338]
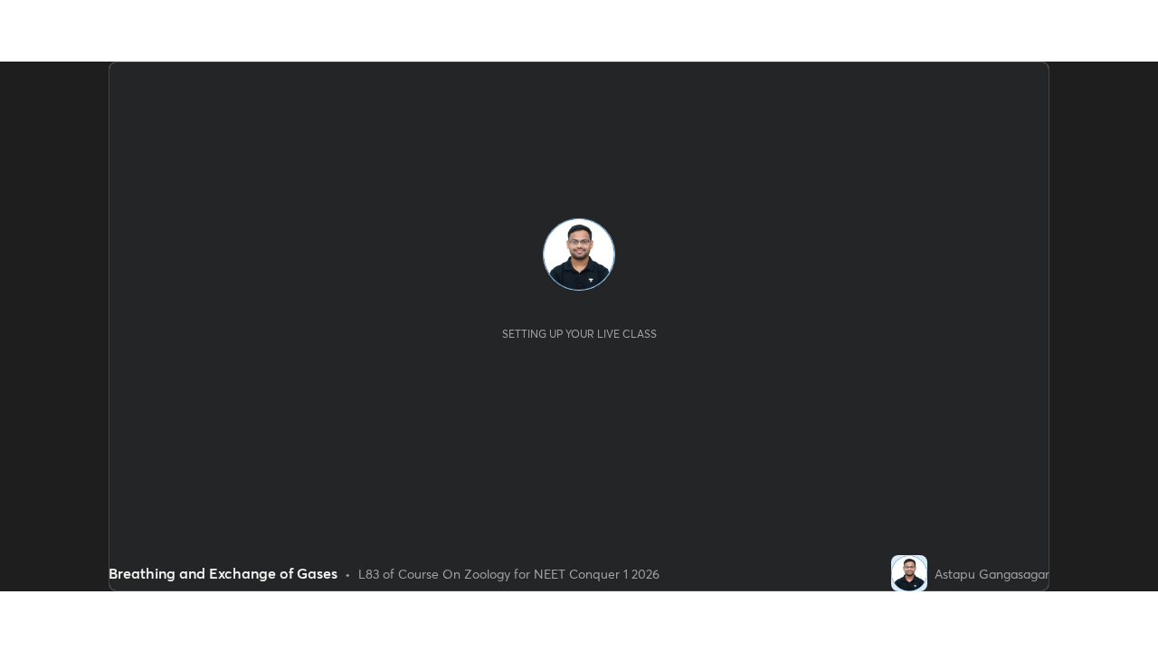
scroll to position [529, 1157]
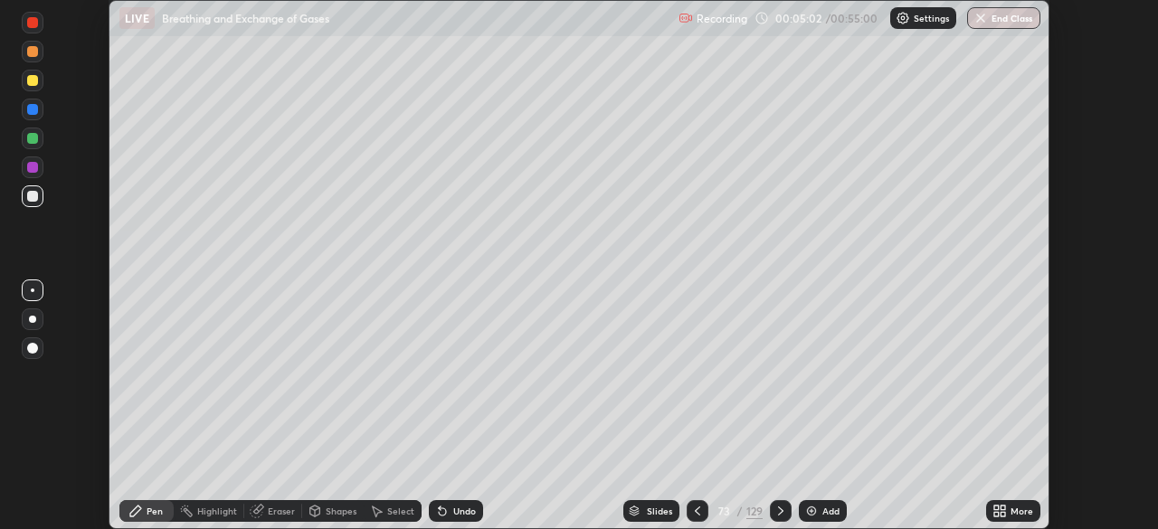
click at [777, 512] on icon at bounding box center [781, 511] width 14 height 14
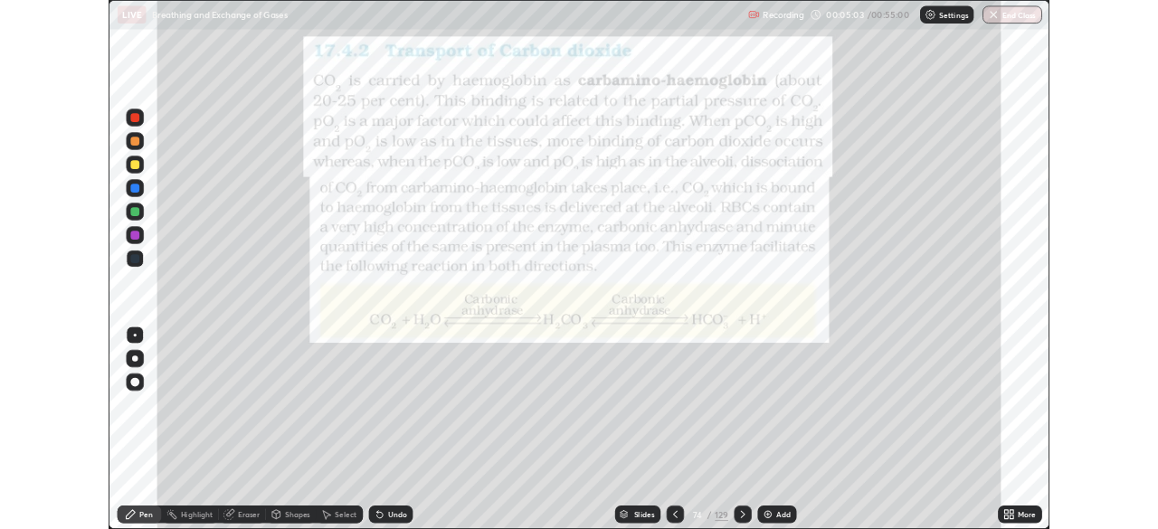
scroll to position [652, 1158]
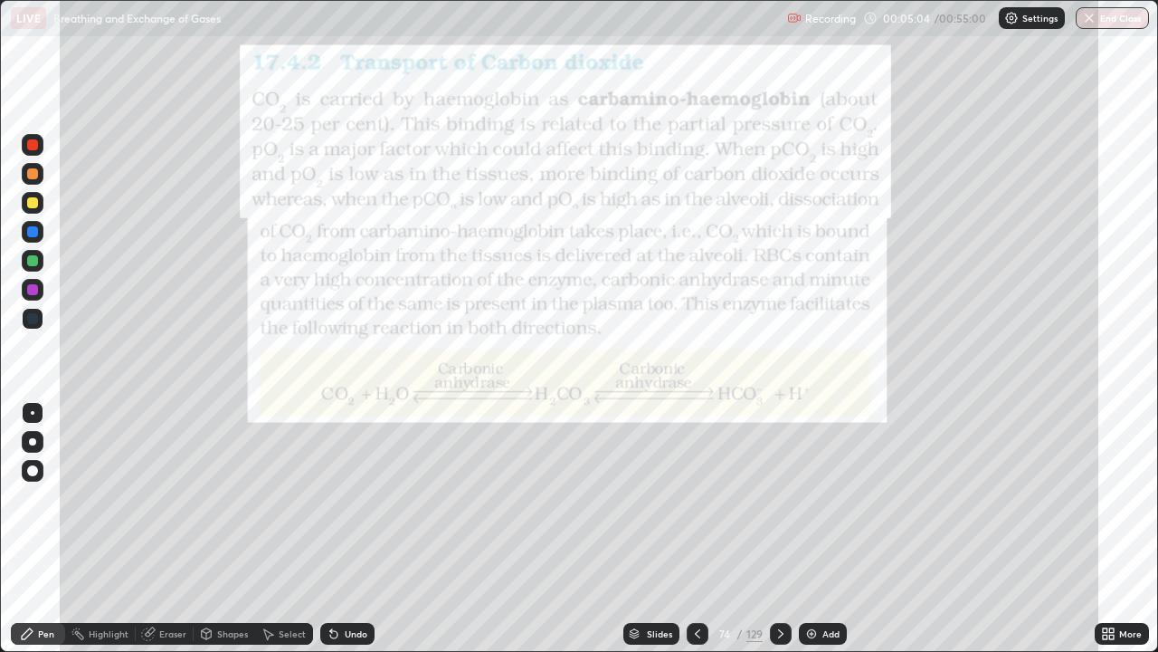
click at [108, 528] on div "Highlight" at bounding box center [109, 633] width 40 height 9
click at [34, 145] on div at bounding box center [32, 144] width 11 height 11
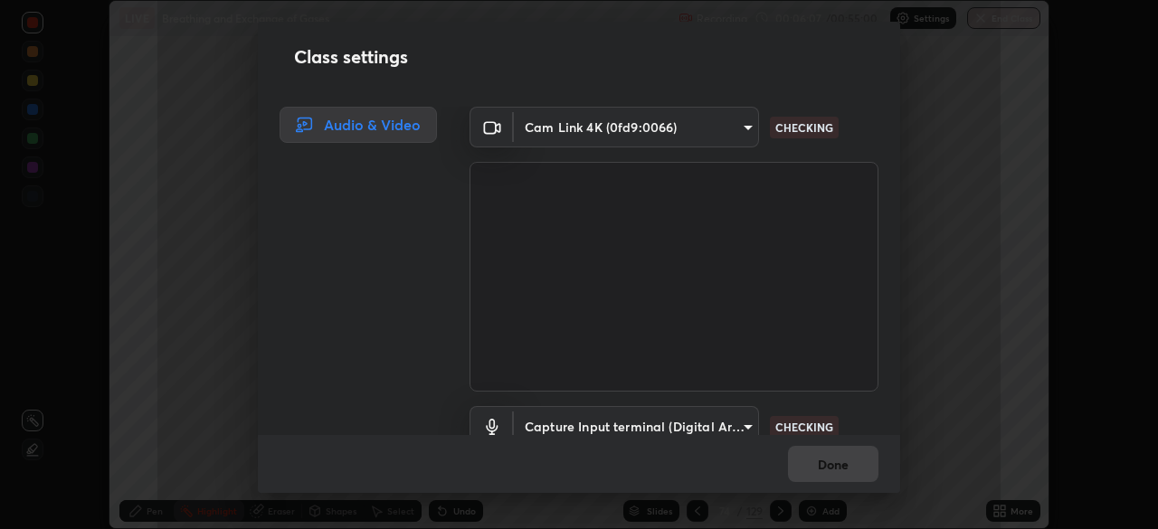
scroll to position [89967, 89338]
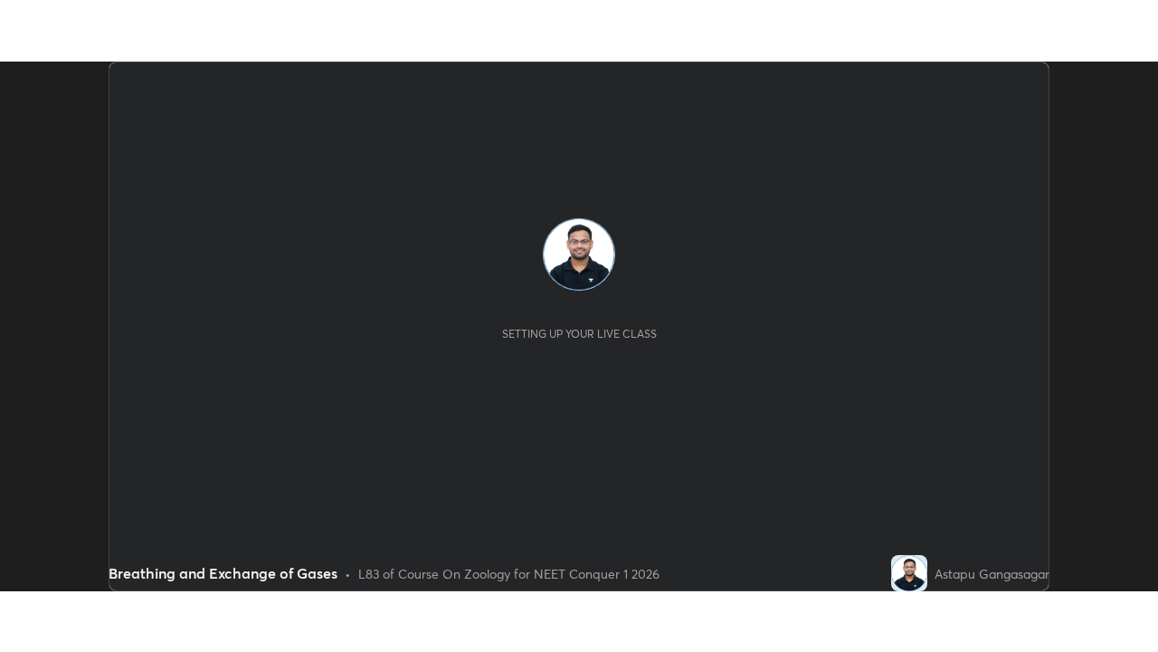
scroll to position [529, 1157]
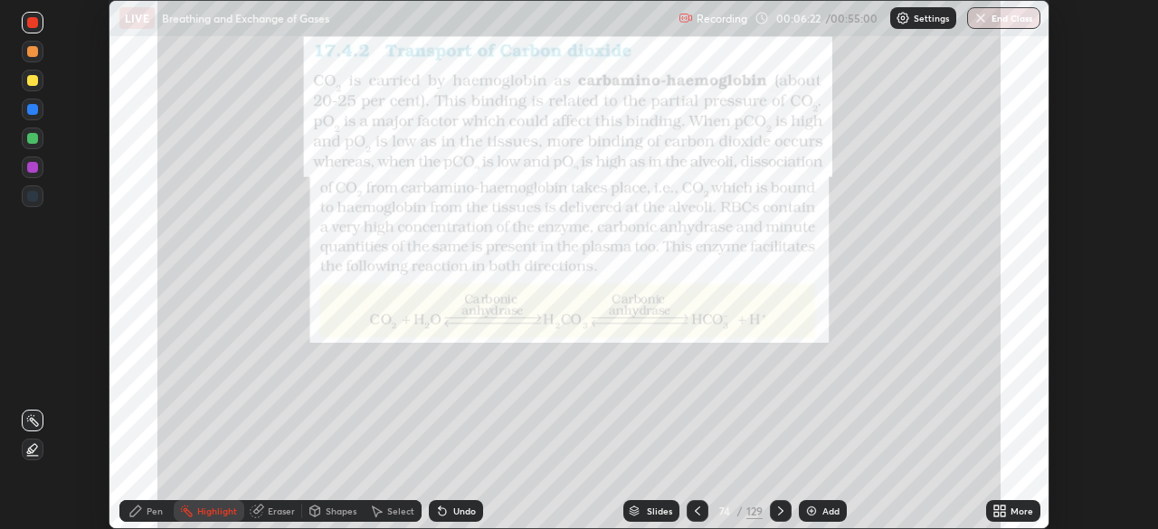
click at [1018, 512] on div "More" at bounding box center [1022, 511] width 23 height 9
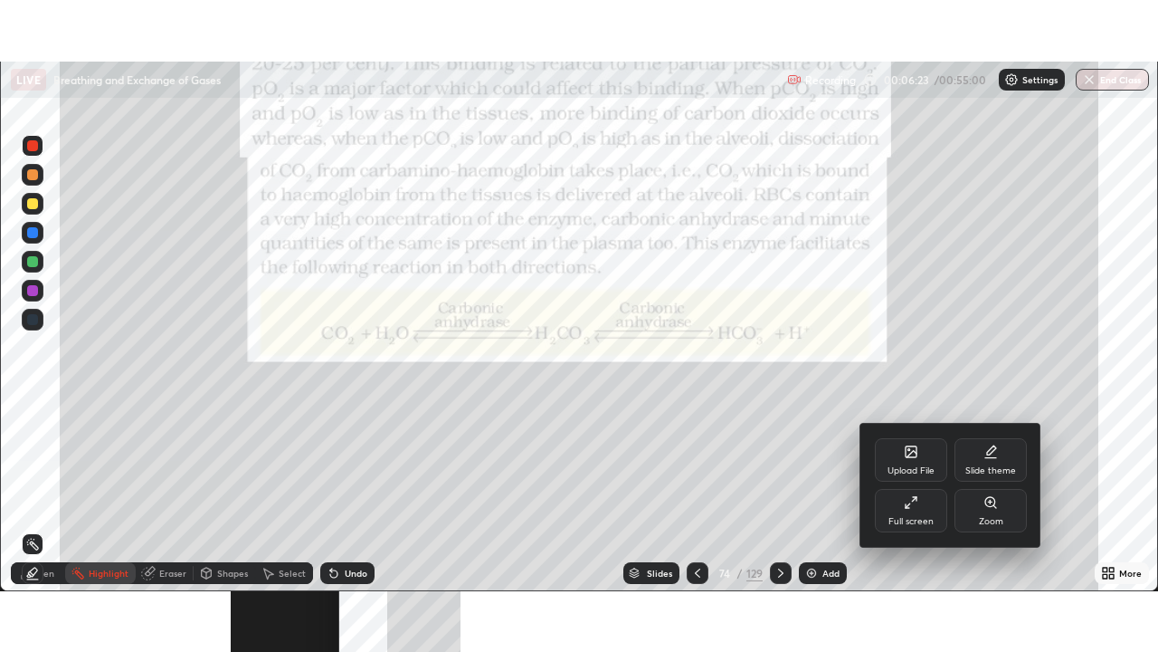
scroll to position [89844, 89338]
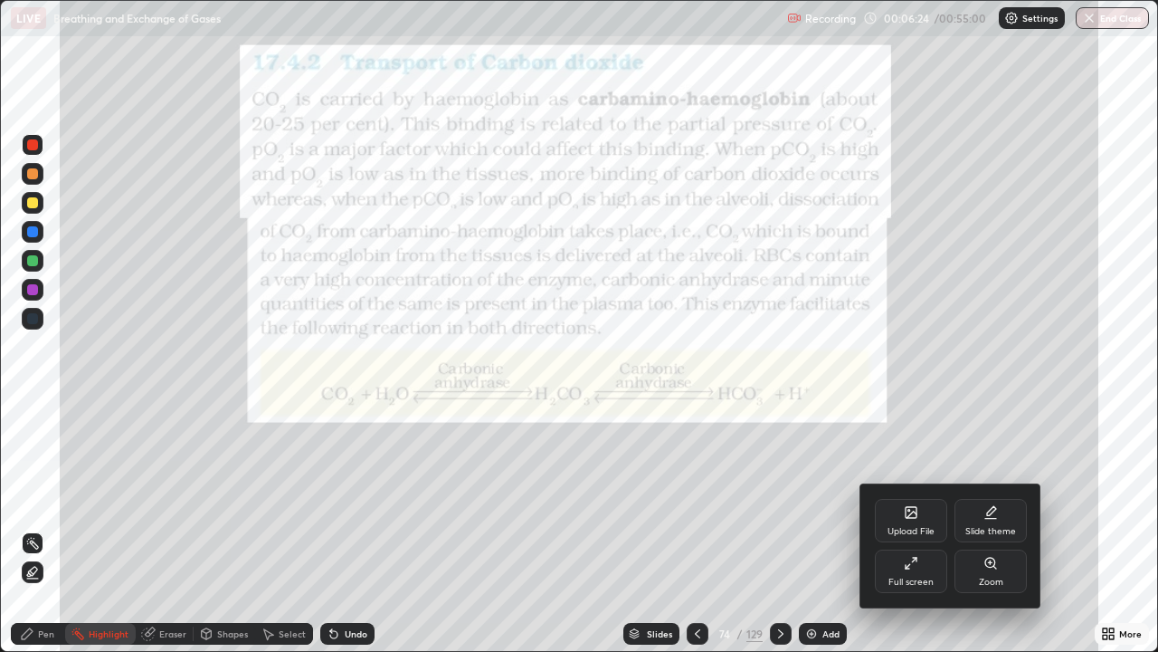
click at [915, 528] on icon at bounding box center [911, 563] width 14 height 14
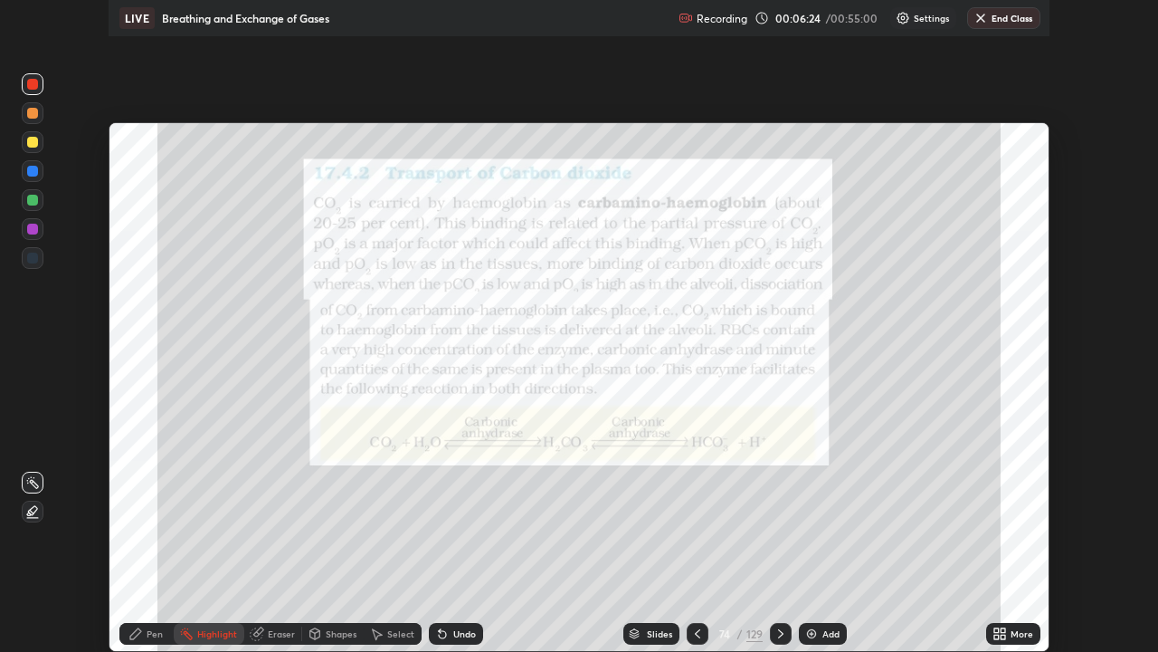
scroll to position [89967, 89338]
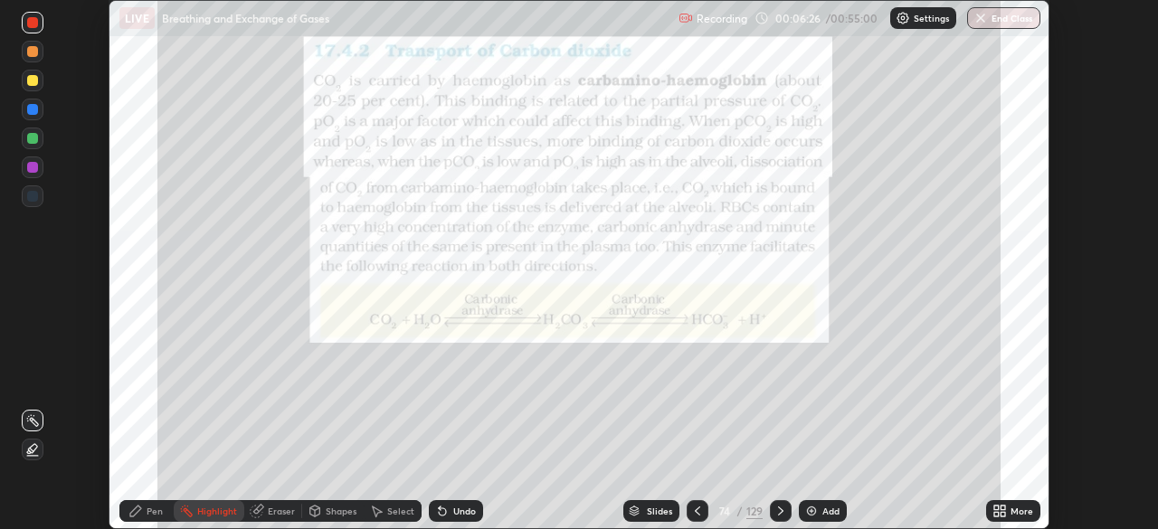
click at [1003, 515] on icon at bounding box center [1003, 514] width 5 height 5
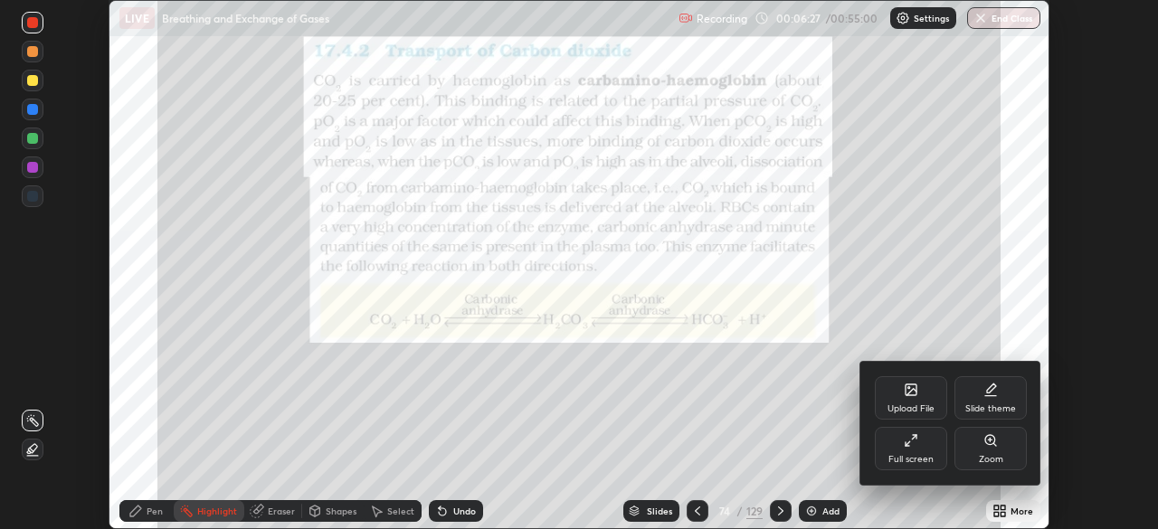
click at [929, 445] on div "Full screen" at bounding box center [911, 448] width 72 height 43
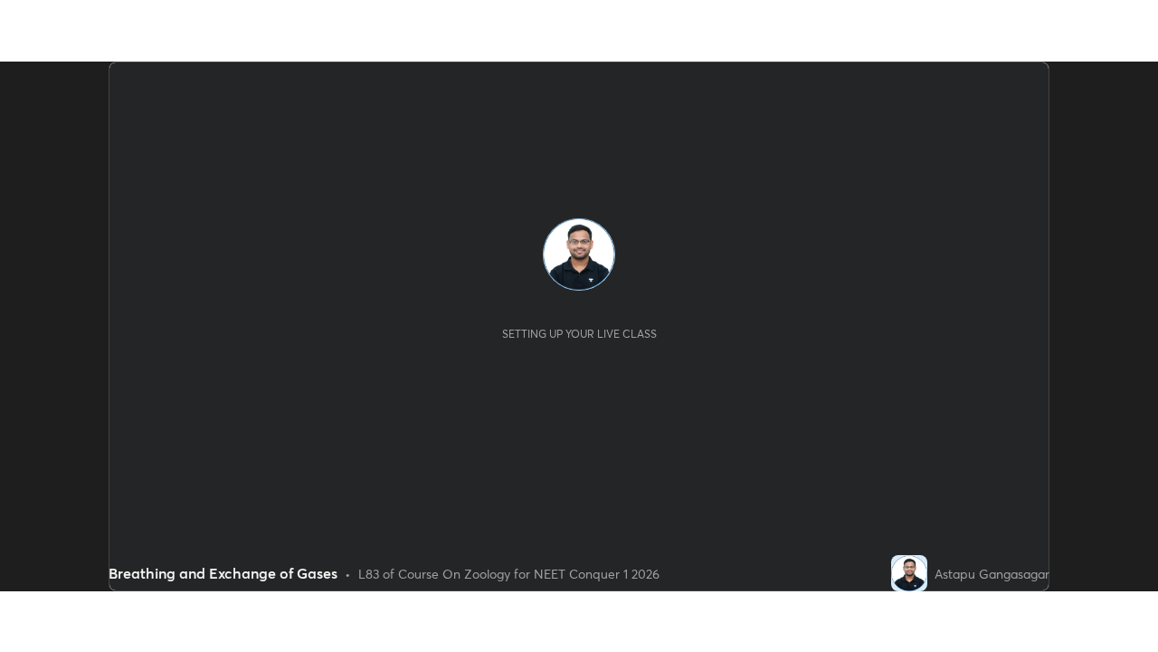
scroll to position [529, 1157]
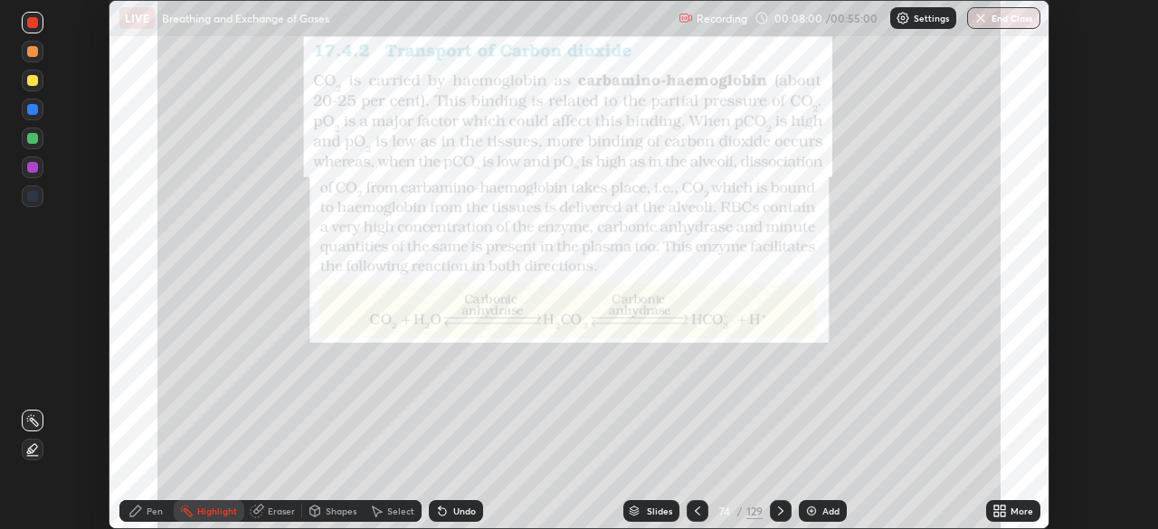
click at [1017, 512] on div "More" at bounding box center [1022, 511] width 23 height 9
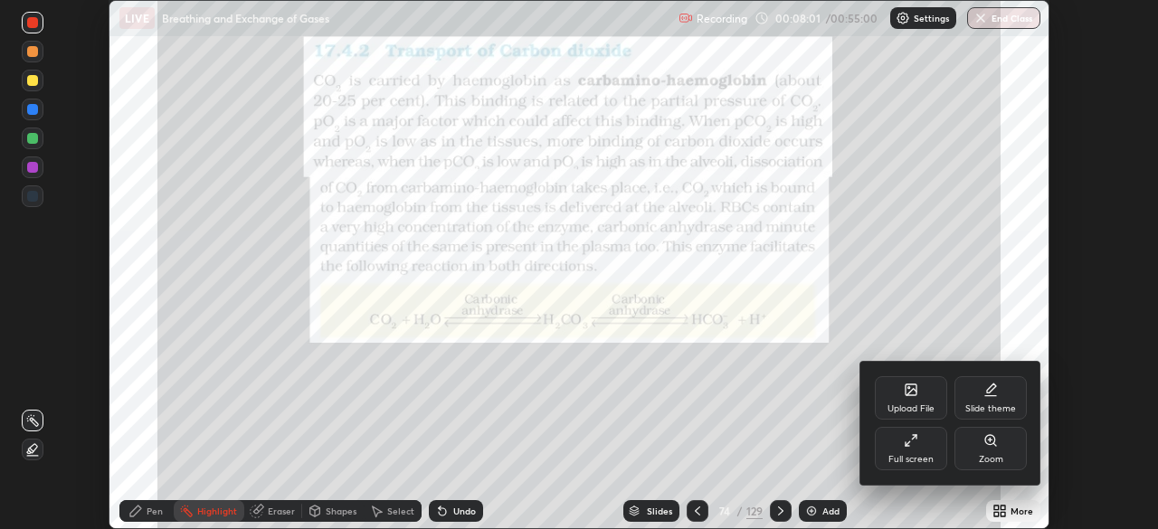
click at [920, 446] on div "Full screen" at bounding box center [911, 448] width 72 height 43
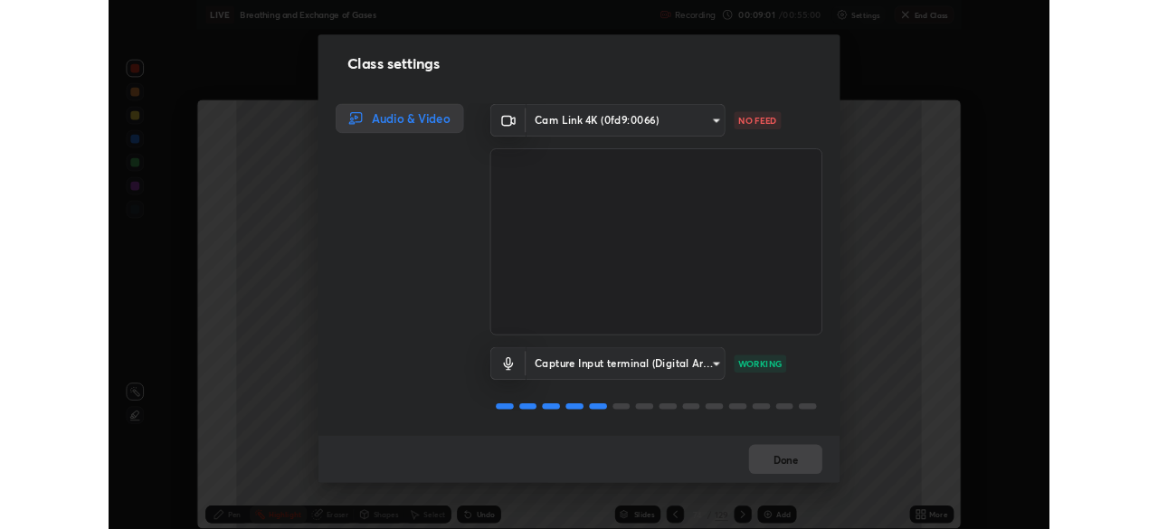
scroll to position [89967, 89338]
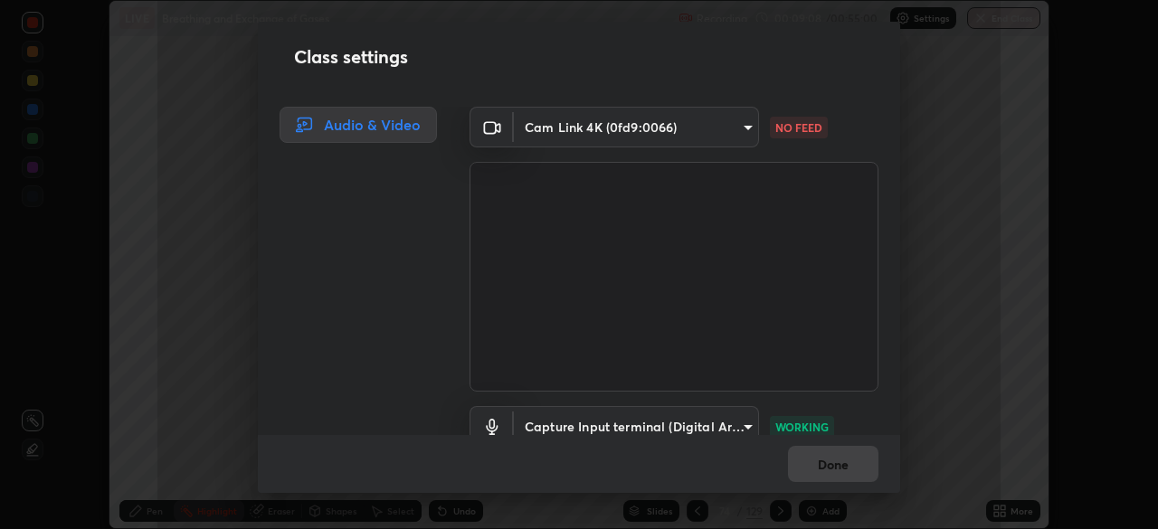
click at [981, 245] on div "Class settings Audio & Video Cam Link 4K (0fd9:0066) 564d6a338ba0dead43bef59732…" at bounding box center [579, 264] width 1158 height 529
